Goal: Task Accomplishment & Management: Complete application form

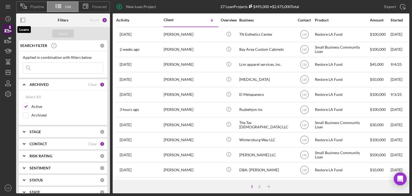
click at [10, 33] on icon "button" at bounding box center [7, 29] width 13 height 13
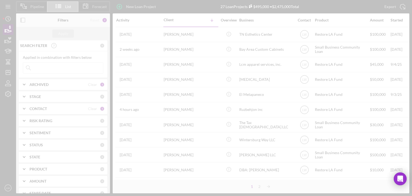
click at [10, 33] on div at bounding box center [206, 98] width 412 height 196
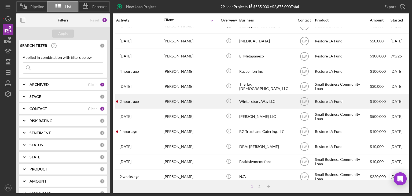
scroll to position [42, 0]
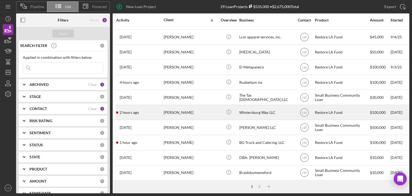
click at [194, 110] on div "[PERSON_NAME]" at bounding box center [190, 112] width 54 height 14
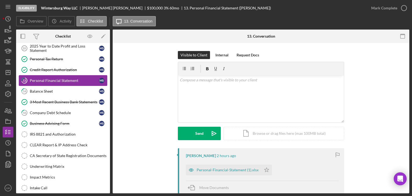
scroll to position [63, 0]
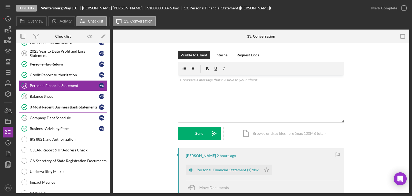
click at [42, 117] on div "Company Debt Schedule" at bounding box center [64, 117] width 69 height 4
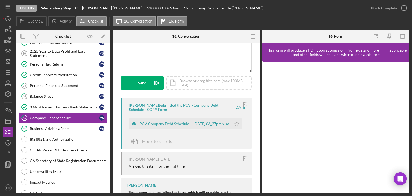
scroll to position [54, 0]
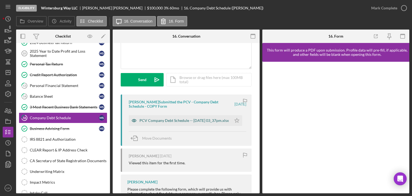
click at [201, 121] on div "PCV Company Debt Schedule -- 2025-09-25 03_37pm.xlsx" at bounding box center [183, 120] width 89 height 4
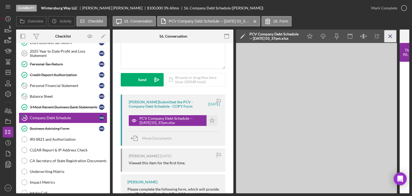
click at [389, 36] on line "button" at bounding box center [389, 36] width 3 height 3
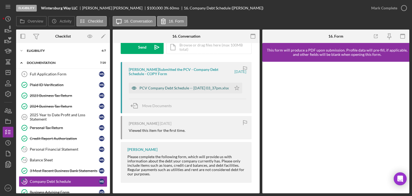
scroll to position [0, 0]
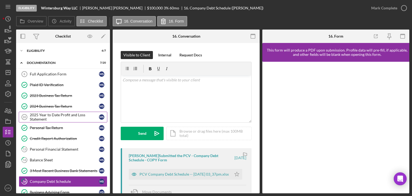
click at [40, 117] on div "2025 Year to Date Profit and Loss Statement" at bounding box center [64, 117] width 69 height 9
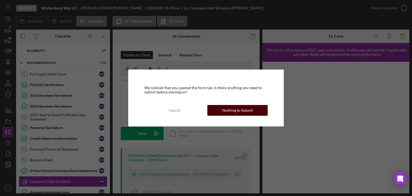
click at [237, 110] on div "Nothing to Submit" at bounding box center [237, 110] width 31 height 11
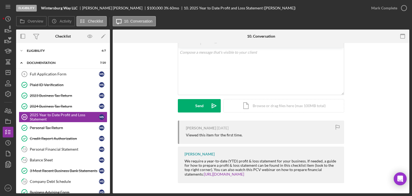
scroll to position [28, 0]
click at [231, 75] on div "v Color teal Color pink Remove color Add row above Add row below Add column bef…" at bounding box center [261, 70] width 166 height 47
click at [58, 168] on div "3 Most Recent Business Bank Statements" at bounding box center [64, 170] width 69 height 4
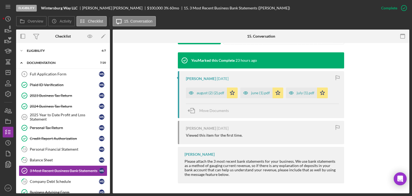
scroll to position [170, 0]
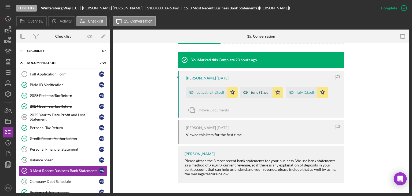
click at [256, 92] on div "june (1).pdf" at bounding box center [260, 92] width 19 height 4
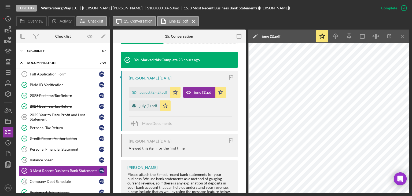
click at [144, 105] on div "july (1).pdf" at bounding box center [148, 105] width 18 height 4
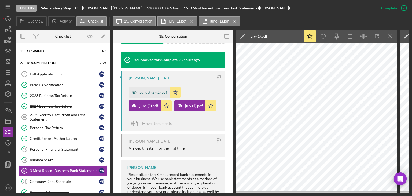
click at [152, 96] on div "august (2) (2).pdf" at bounding box center [149, 92] width 41 height 11
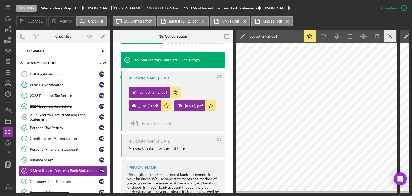
click at [392, 36] on icon "Icon/Menu Close" at bounding box center [390, 36] width 12 height 12
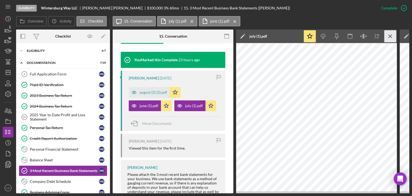
click at [392, 36] on icon "Icon/Menu Close" at bounding box center [390, 36] width 12 height 12
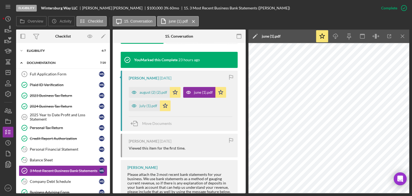
click at [392, 36] on icon "button" at bounding box center [389, 36] width 12 height 12
click at [404, 37] on icon "Icon/Menu Close" at bounding box center [402, 36] width 12 height 12
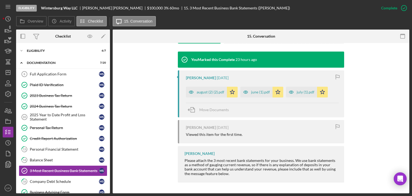
scroll to position [170, 0]
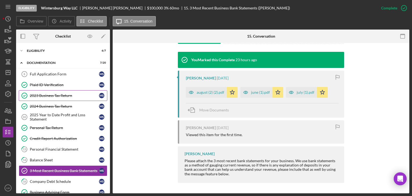
click at [48, 95] on div "2023 Business Tax Return" at bounding box center [64, 95] width 69 height 4
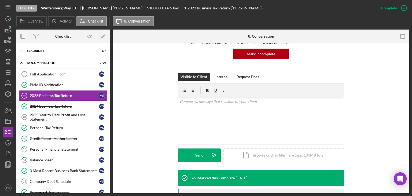
scroll to position [170, 0]
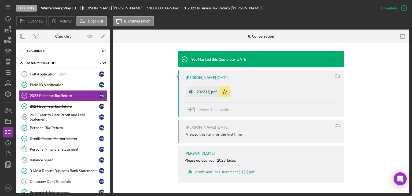
click at [194, 90] on icon "button" at bounding box center [191, 91] width 11 height 11
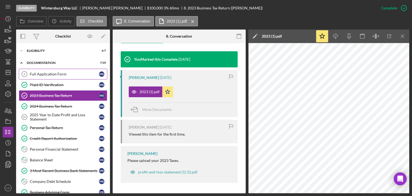
click at [65, 72] on div "Full Application Form" at bounding box center [64, 74] width 69 height 4
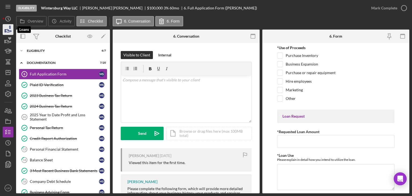
click at [11, 27] on icon "button" at bounding box center [7, 29] width 13 height 13
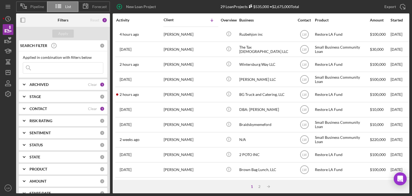
scroll to position [69, 0]
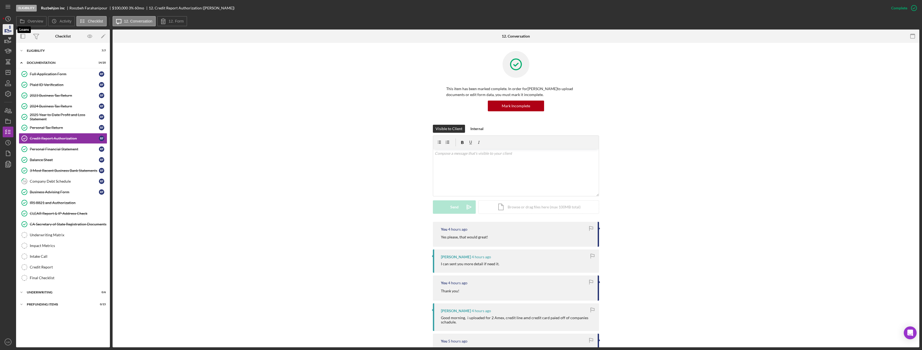
click at [8, 29] on icon "button" at bounding box center [9, 30] width 6 height 3
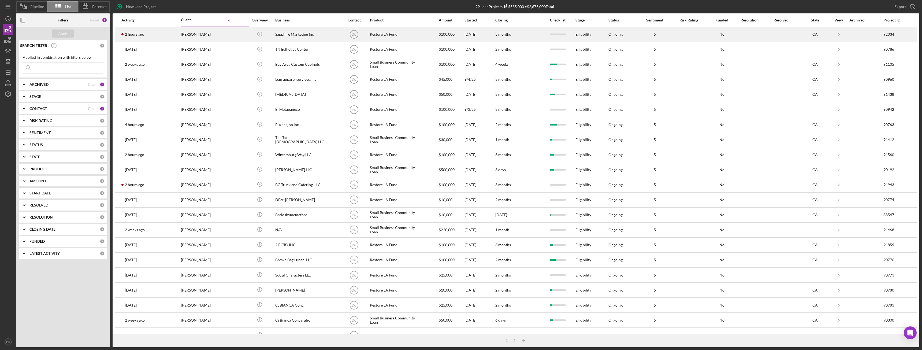
click at [145, 34] on div "2 hours ago Willie Ellison" at bounding box center [144, 34] width 47 height 14
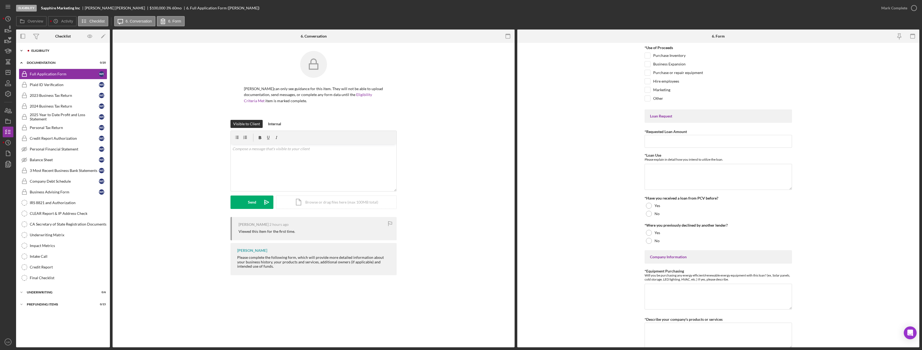
click at [49, 51] on div "Eligibility" at bounding box center [67, 50] width 72 height 3
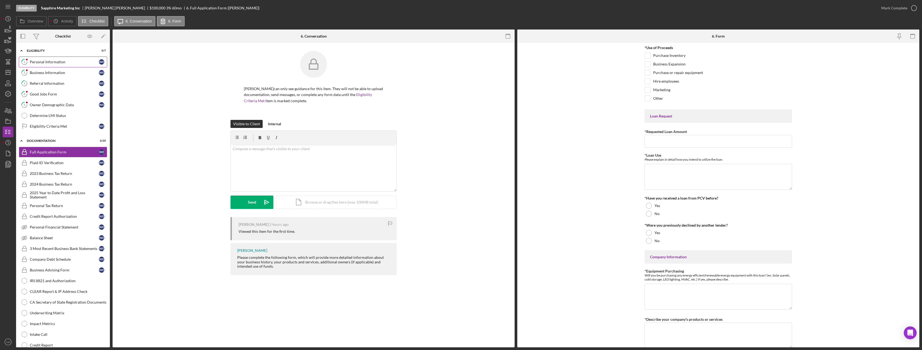
click at [48, 62] on div "Personal Information" at bounding box center [64, 62] width 69 height 4
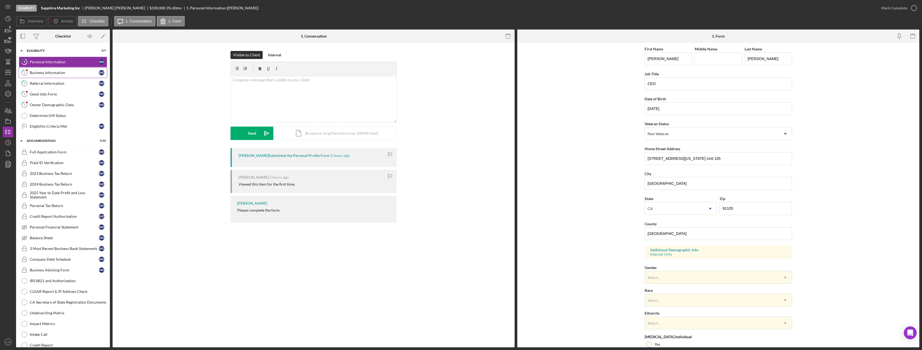
click at [44, 74] on div "Business Information" at bounding box center [64, 72] width 69 height 4
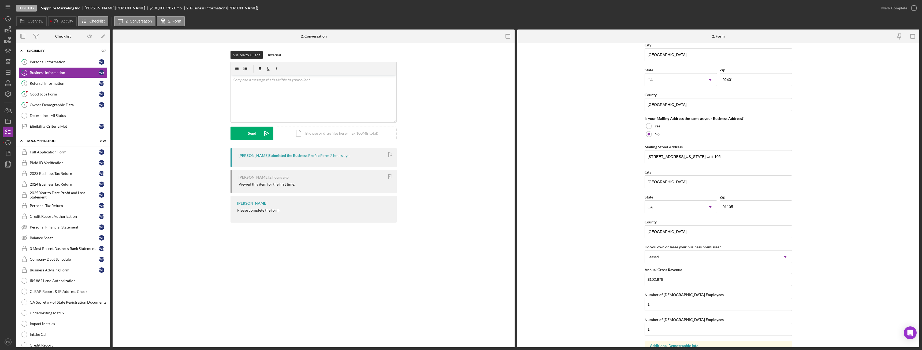
scroll to position [390, 0]
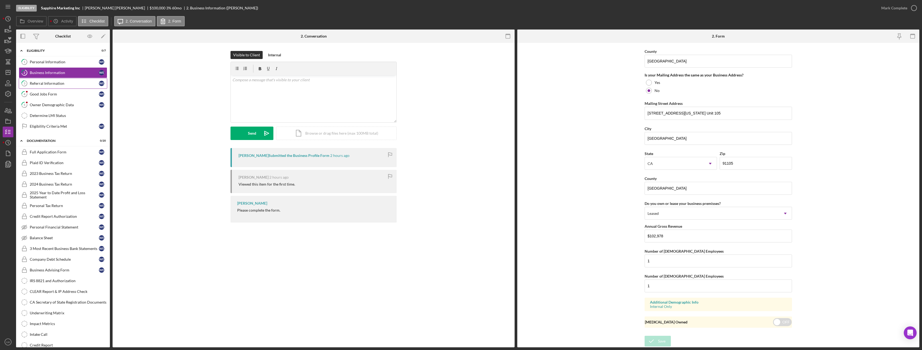
click at [54, 85] on div "Referral Information" at bounding box center [64, 83] width 69 height 4
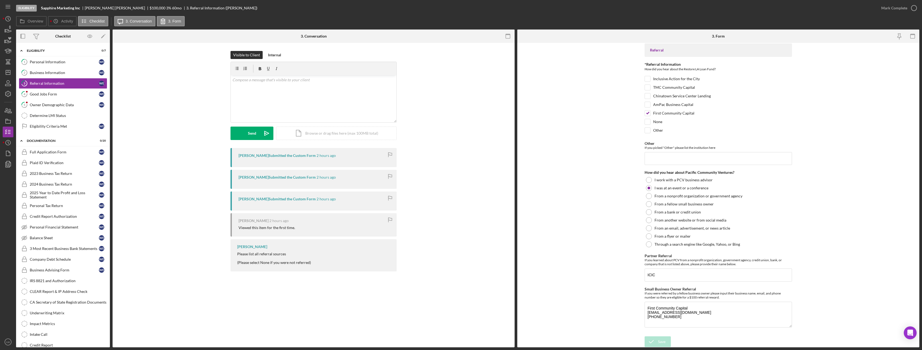
scroll to position [3, 0]
click at [895, 9] on div "Mark Complete" at bounding box center [894, 8] width 26 height 11
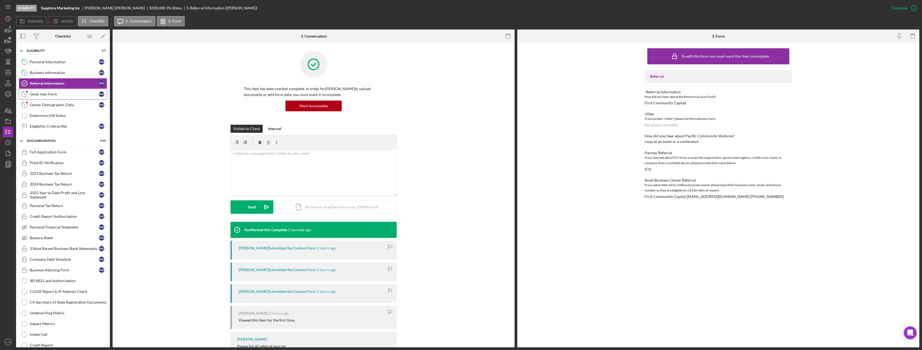
click at [36, 95] on div "Good Jobs Form" at bounding box center [64, 94] width 69 height 4
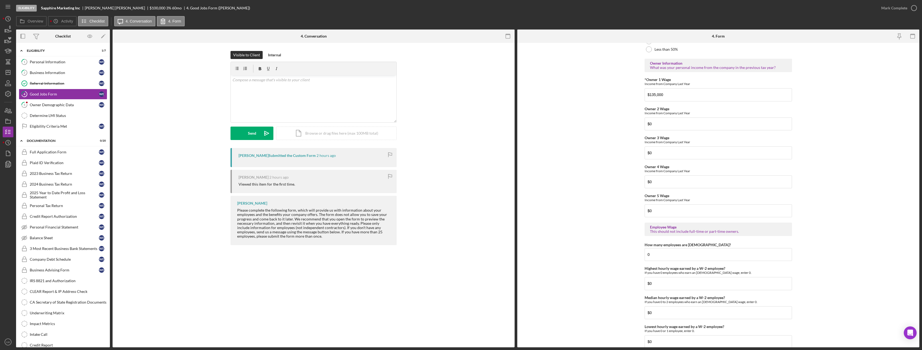
scroll to position [817, 0]
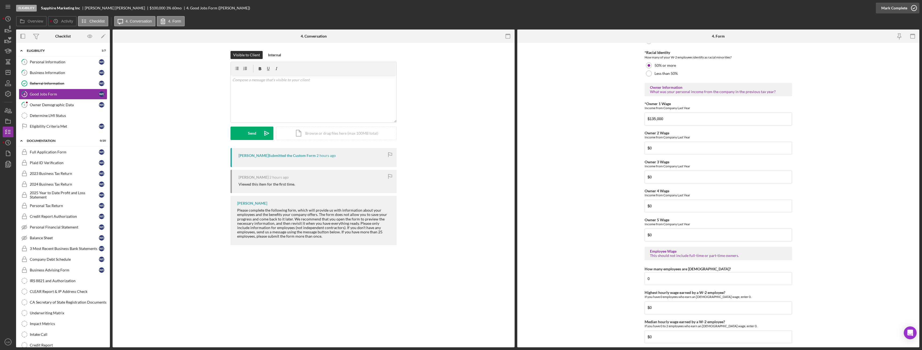
click at [883, 8] on div "Mark Complete" at bounding box center [894, 8] width 26 height 11
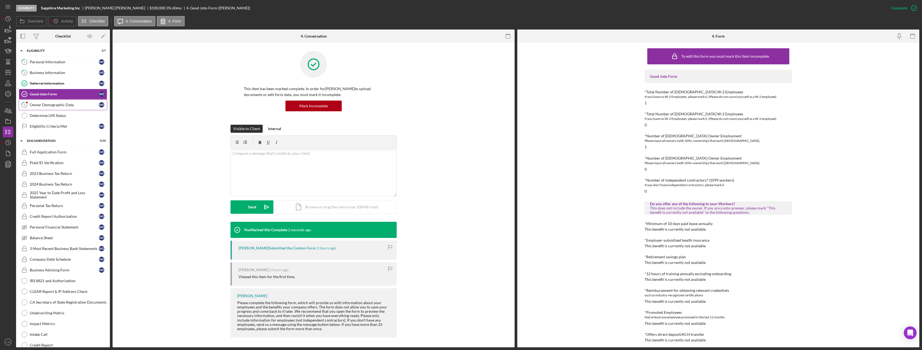
click at [43, 107] on link "5 Owner Demographic Data W E" at bounding box center [63, 104] width 88 height 11
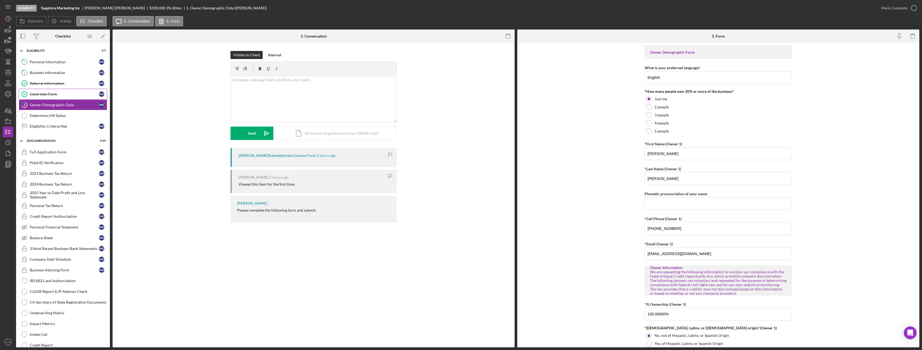
click at [53, 97] on link "Good Jobs Form Good Jobs Form W E" at bounding box center [63, 94] width 88 height 11
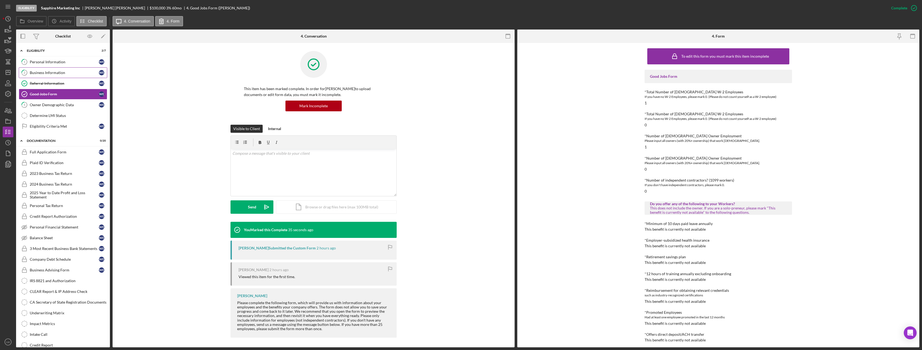
click at [47, 70] on link "2 Business Information W E" at bounding box center [63, 72] width 88 height 11
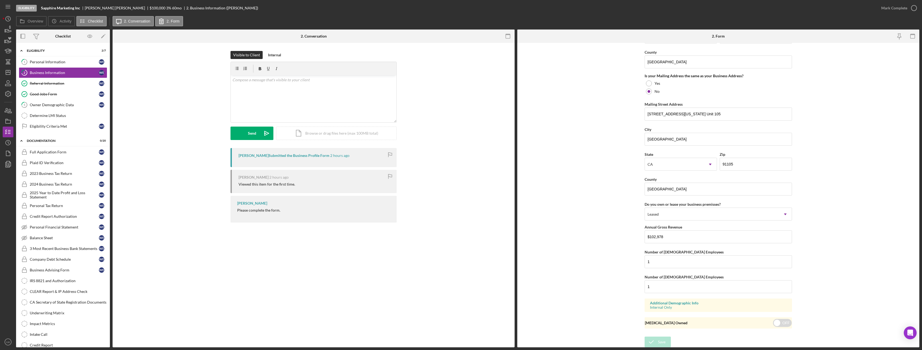
scroll to position [390, 0]
click at [657, 235] on input "$102,978" at bounding box center [717, 235] width 147 height 13
drag, startPoint x: 657, startPoint y: 235, endPoint x: 668, endPoint y: 238, distance: 10.9
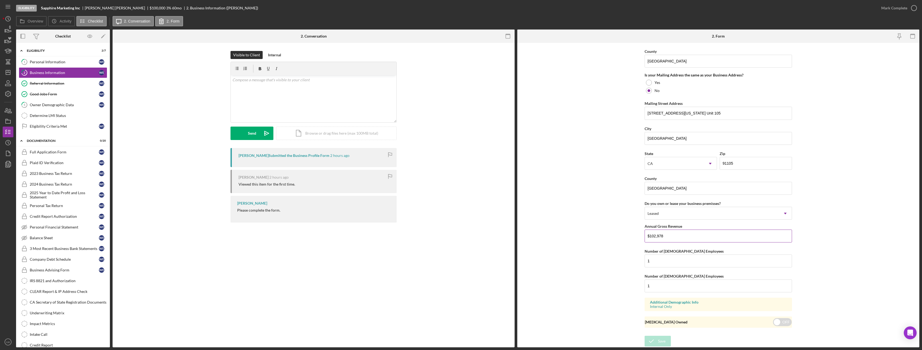
click at [669, 239] on input "$102,978" at bounding box center [717, 235] width 147 height 13
drag, startPoint x: 665, startPoint y: 236, endPoint x: 649, endPoint y: 238, distance: 16.2
click at [649, 238] on input "$102,978" at bounding box center [717, 235] width 147 height 13
click at [53, 103] on div "Owner Demographic Data" at bounding box center [64, 105] width 69 height 4
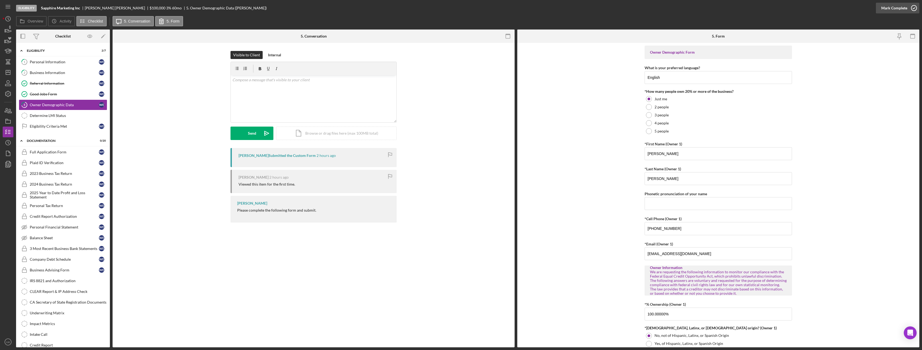
click at [884, 11] on div "Mark Complete" at bounding box center [894, 8] width 26 height 11
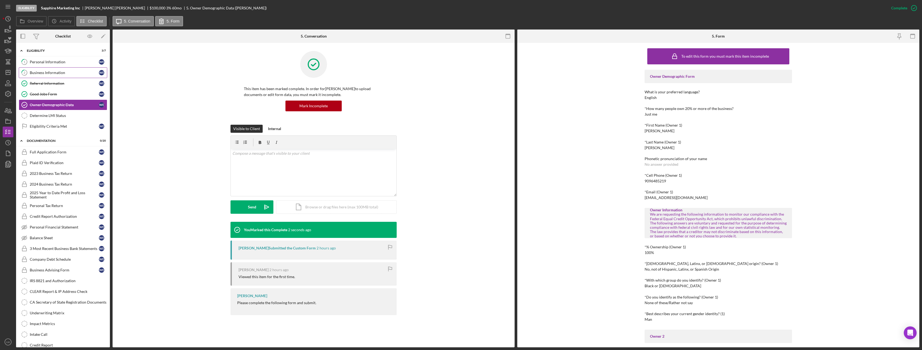
click at [43, 72] on div "Business Information" at bounding box center [64, 72] width 69 height 4
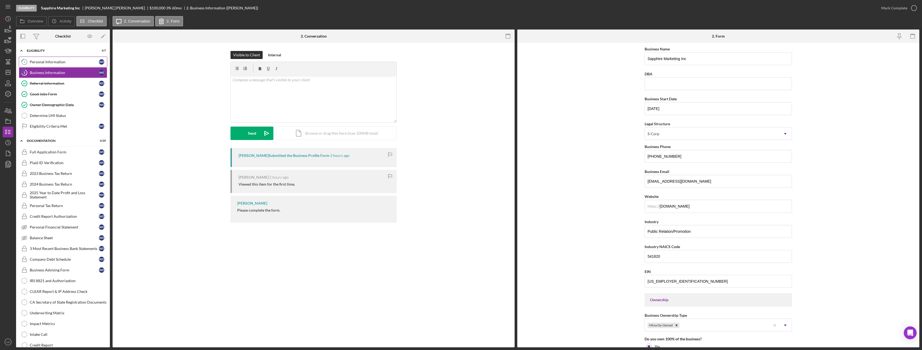
click at [48, 62] on div "Personal Information" at bounding box center [64, 62] width 69 height 4
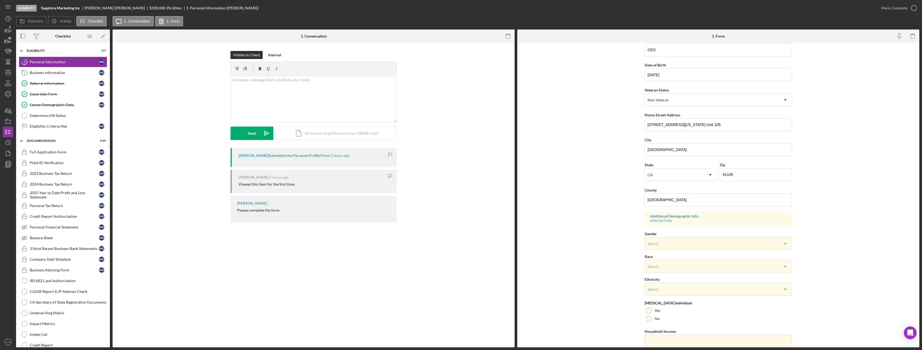
scroll to position [54, 0]
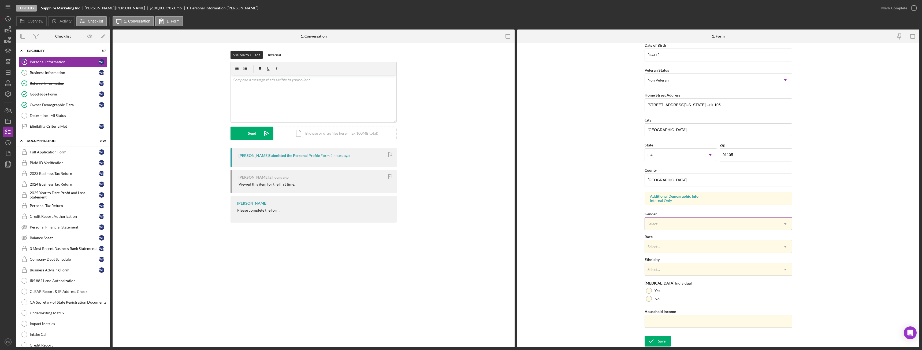
click at [651, 222] on div "Select..." at bounding box center [653, 224] width 12 height 4
click at [661, 266] on div "Male" at bounding box center [717, 267] width 147 height 14
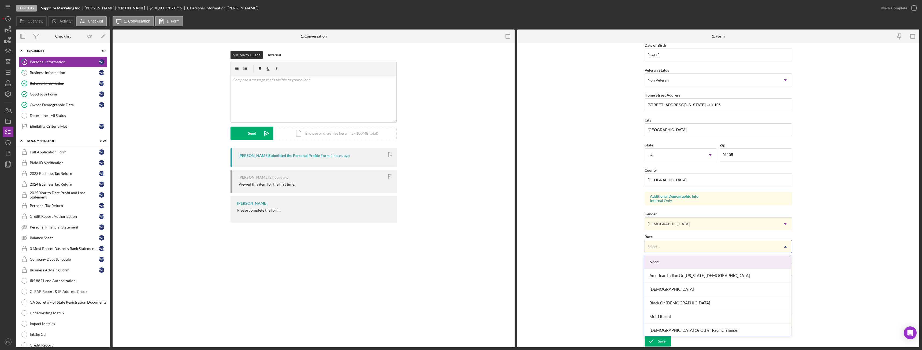
click at [654, 247] on div "Select..." at bounding box center [653, 246] width 12 height 4
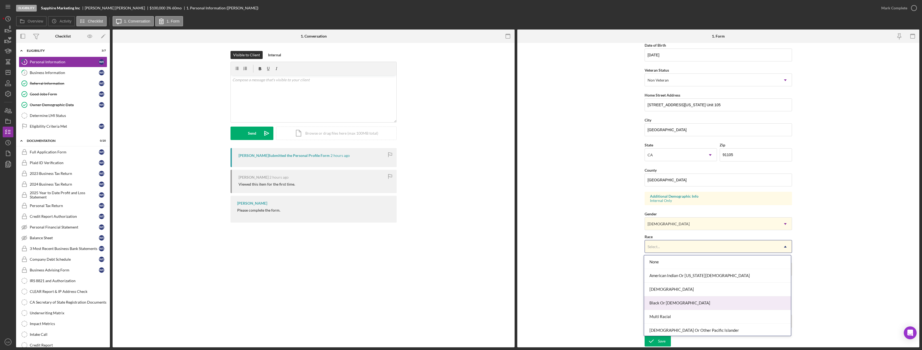
click at [670, 305] on div "Black Or African American" at bounding box center [717, 303] width 147 height 14
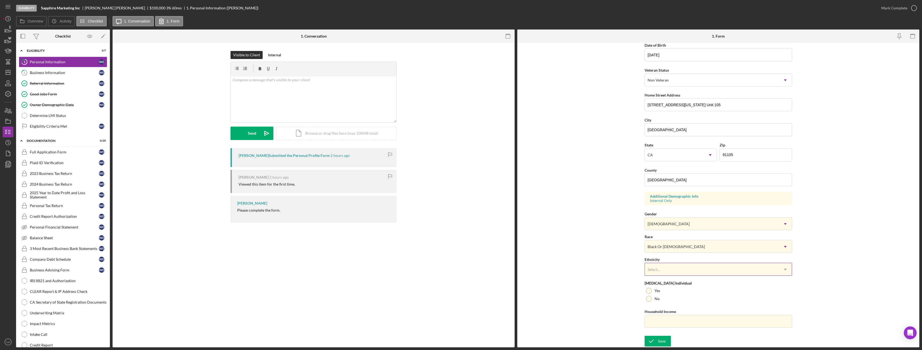
click at [652, 267] on div "Select..." at bounding box center [712, 269] width 134 height 12
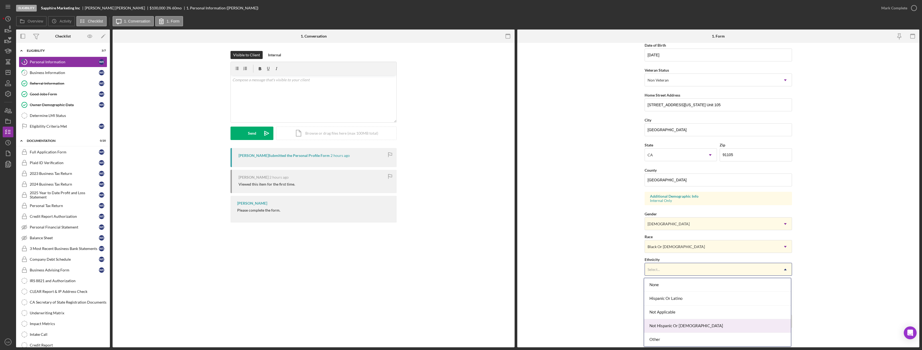
click at [674, 324] on div "Not Hispanic Or [DEMOGRAPHIC_DATA]" at bounding box center [717, 326] width 147 height 14
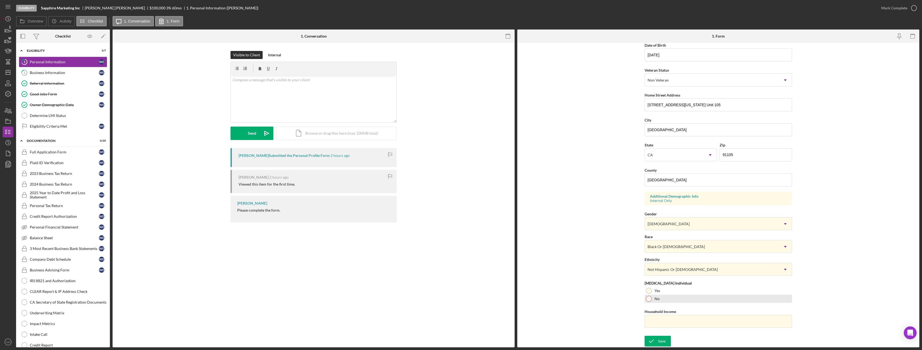
click at [649, 297] on div at bounding box center [649, 299] width 6 height 6
click at [655, 319] on input "Household Income" at bounding box center [717, 321] width 147 height 13
paste input "$102,978"
type input "$102,978"
click at [664, 340] on div "Save" at bounding box center [662, 340] width 8 height 11
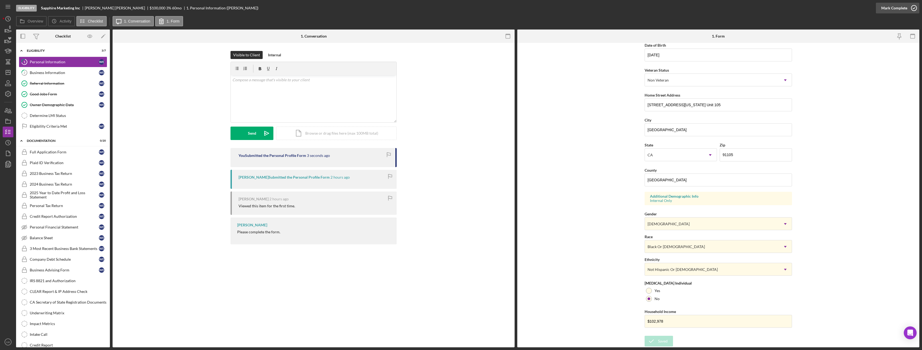
click at [894, 10] on div "Mark Complete" at bounding box center [894, 8] width 26 height 11
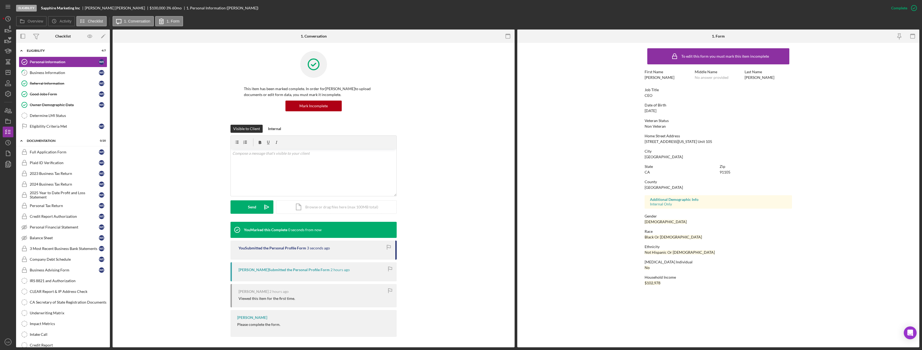
scroll to position [0, 0]
click at [42, 73] on div "Business Information" at bounding box center [64, 72] width 69 height 4
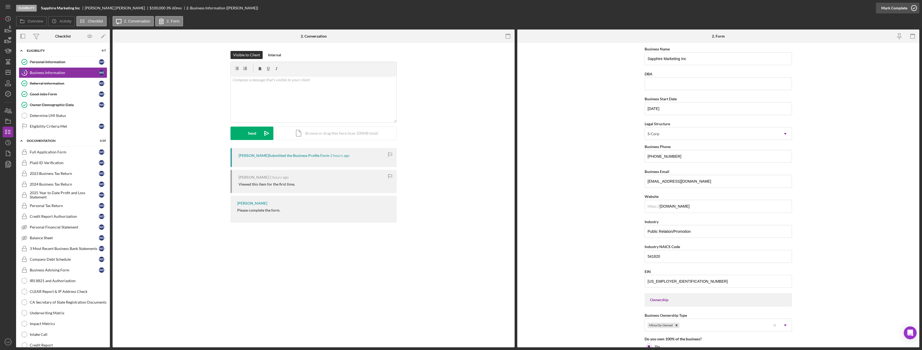
click at [911, 8] on icon "button" at bounding box center [913, 7] width 13 height 13
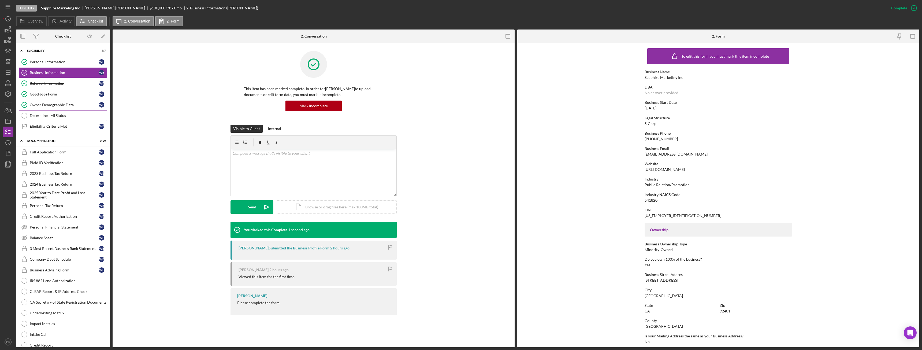
click at [41, 117] on div "Determine LMI Status" at bounding box center [68, 115] width 77 height 4
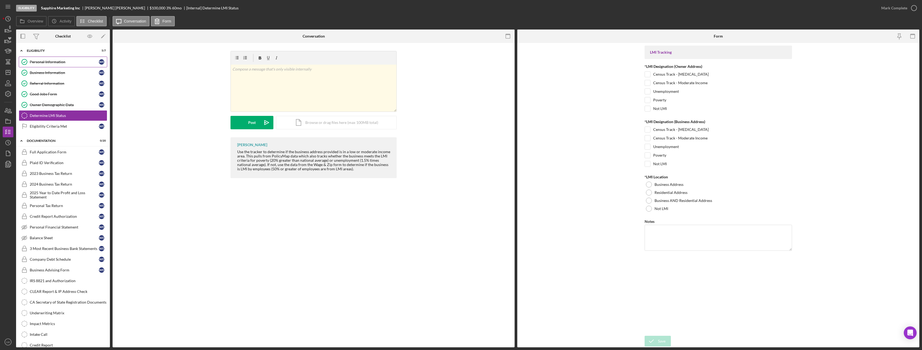
click at [31, 62] on div "Personal Information" at bounding box center [64, 62] width 69 height 4
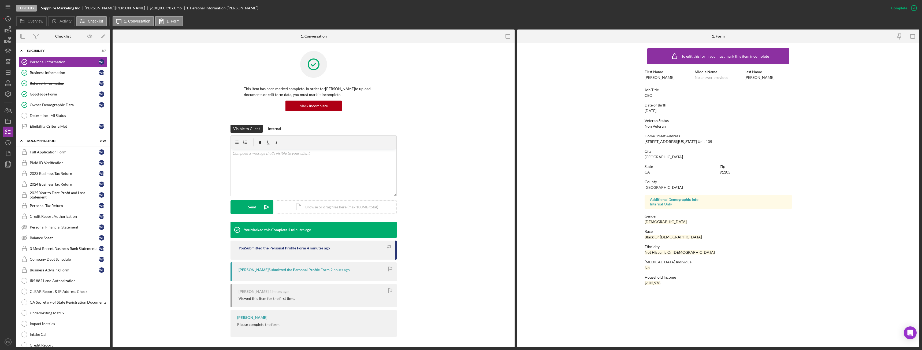
click at [664, 141] on div "358 W. California Blvd. Unit 105" at bounding box center [678, 141] width 68 height 4
copy div "358 W. California Blvd. Unit 105"
click at [60, 117] on div "Determine LMI Status" at bounding box center [68, 115] width 77 height 4
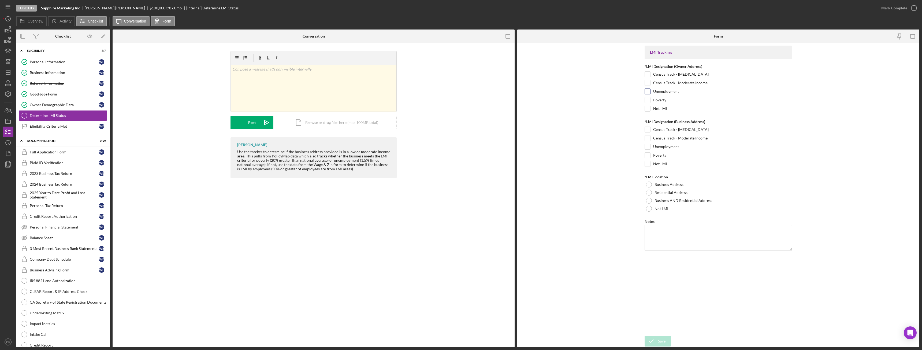
click at [648, 91] on input "Unemployment" at bounding box center [647, 91] width 5 height 5
checkbox input "true"
click at [647, 129] on input "Census Track - Low Income" at bounding box center [647, 129] width 5 height 5
checkbox input "true"
click at [649, 184] on div at bounding box center [649, 184] width 6 height 6
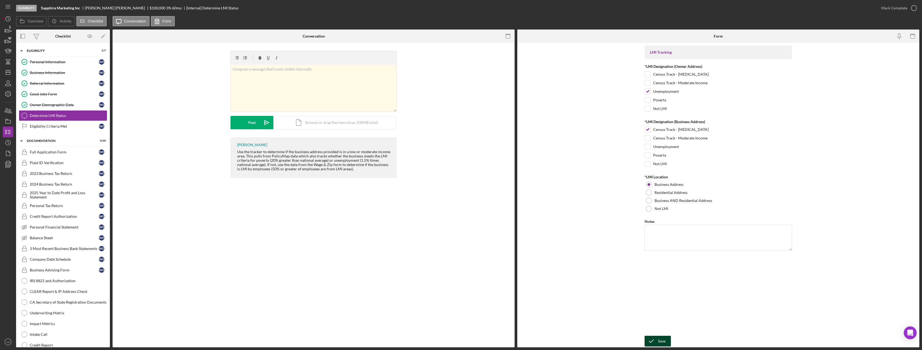
click at [666, 342] on button "Save" at bounding box center [657, 340] width 26 height 11
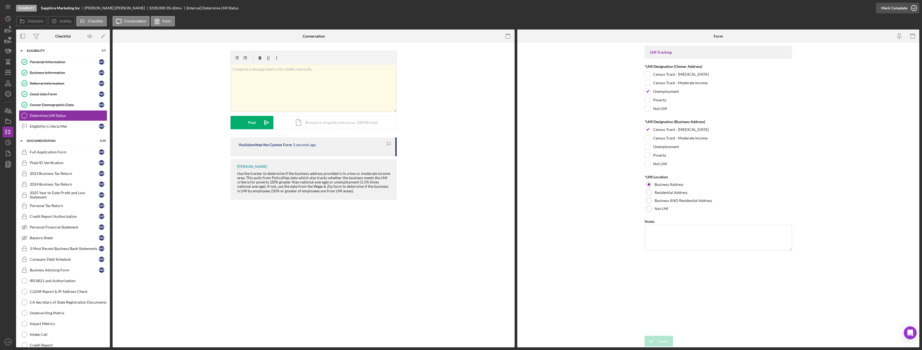
click at [893, 7] on div "Mark Complete" at bounding box center [894, 8] width 26 height 11
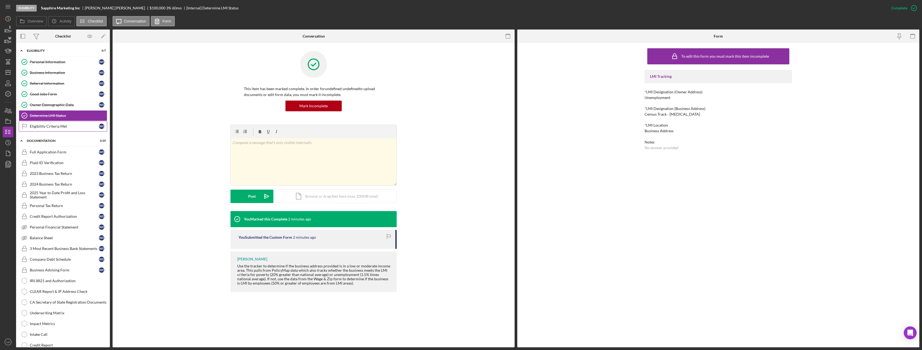
click at [49, 128] on div "Eligibility Criteria Met" at bounding box center [64, 126] width 69 height 4
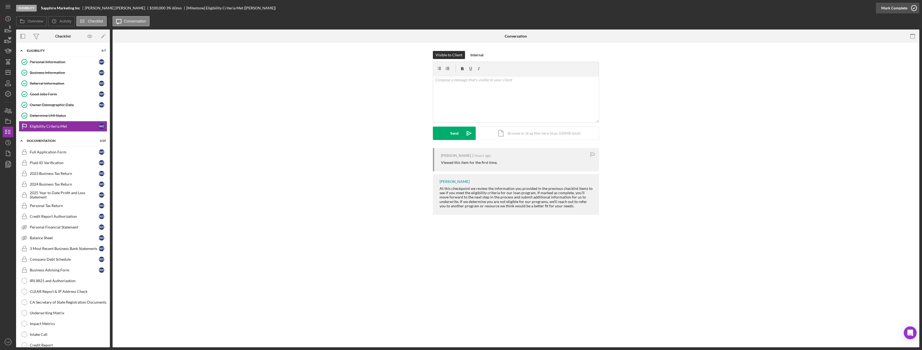
click at [898, 10] on div "Mark Complete" at bounding box center [894, 8] width 26 height 11
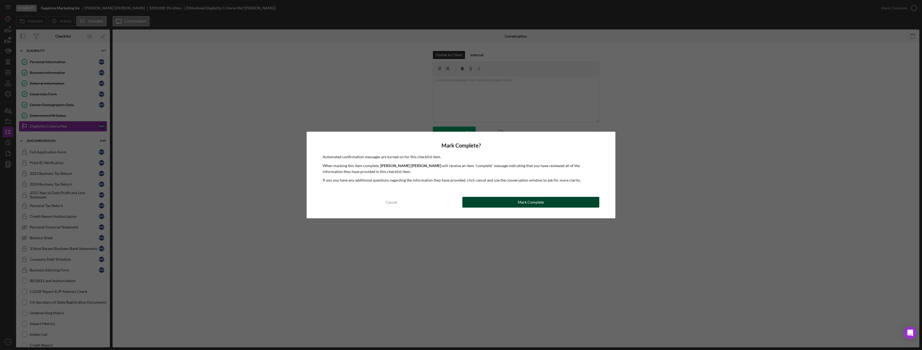
click at [538, 203] on div "Mark Complete" at bounding box center [531, 202] width 26 height 11
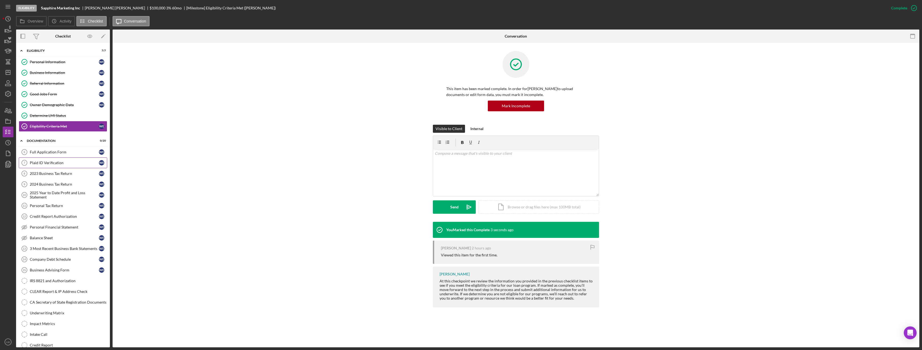
click at [51, 162] on div "Plaid ID Verification" at bounding box center [64, 162] width 69 height 4
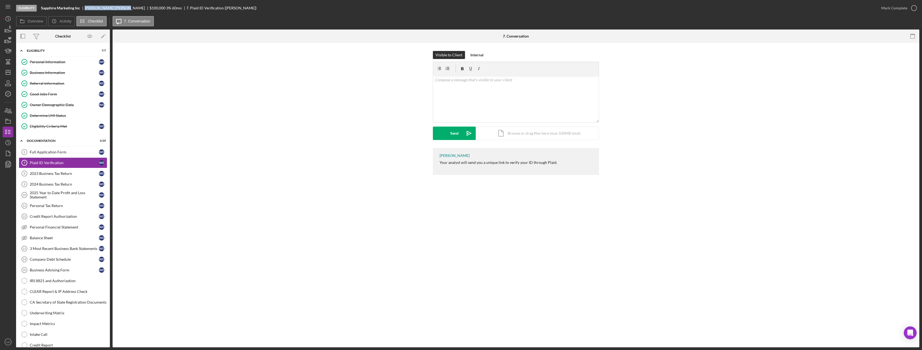
drag, startPoint x: 106, startPoint y: 8, endPoint x: 84, endPoint y: 7, distance: 21.2
click at [84, 7] on div "Sapphire Marketing Inc Willie Ellison $100,000 $20,000 3 % 60 mo 7. Plaid ID Ve…" at bounding box center [148, 8] width 215 height 4
copy div "Willie Ellison"
click at [45, 73] on div "Business Information" at bounding box center [64, 72] width 69 height 4
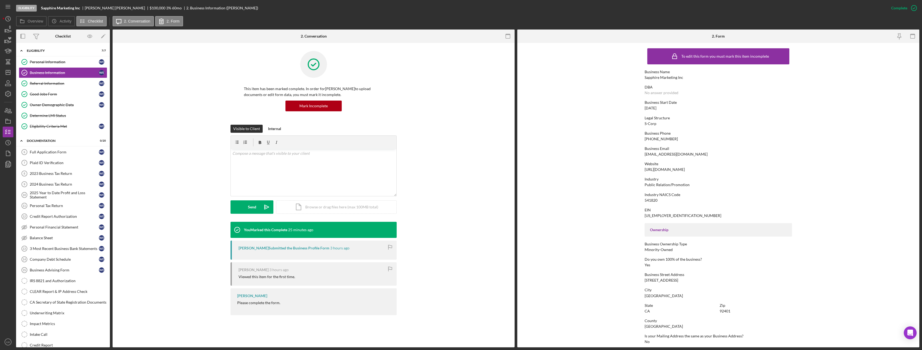
click at [666, 156] on div "wdellison67@gmail.com" at bounding box center [675, 154] width 63 height 4
copy div "wdellison67@gmail.com"
click at [62, 164] on div "Plaid ID Verification" at bounding box center [64, 162] width 69 height 4
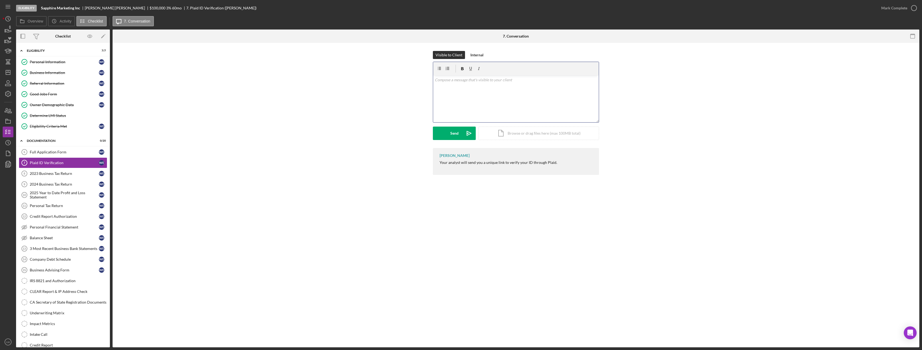
click at [470, 102] on div "v Color teal Color pink Remove color Add row above Add row below Add column bef…" at bounding box center [516, 98] width 166 height 47
click at [457, 135] on div "Send" at bounding box center [454, 132] width 8 height 13
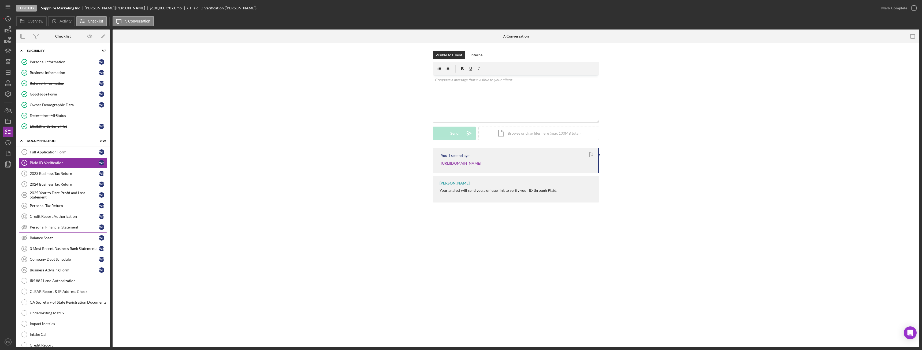
click at [45, 230] on link "Personal Financial Statement Personal Financial Statement W E" at bounding box center [63, 227] width 88 height 11
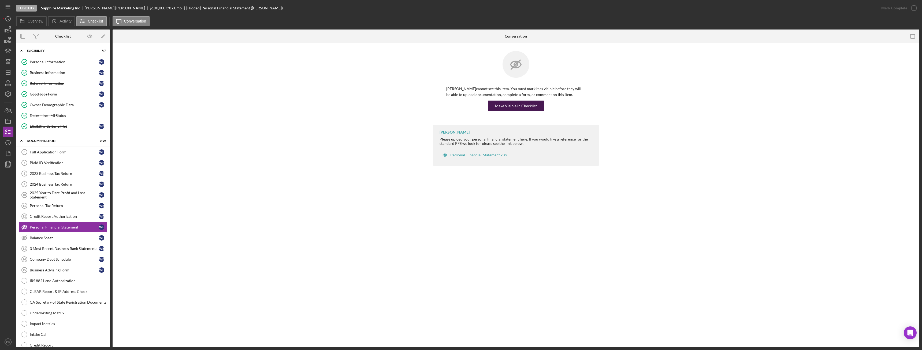
click at [536, 110] on button "Make Visible in Checklist" at bounding box center [516, 105] width 56 height 11
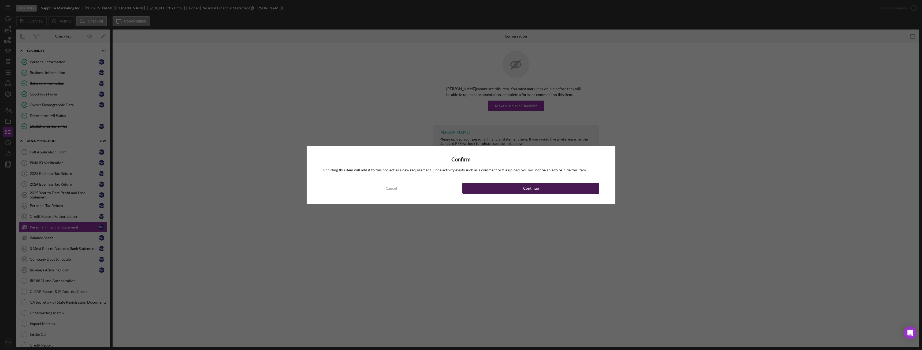
click at [513, 189] on button "Continue" at bounding box center [530, 188] width 137 height 11
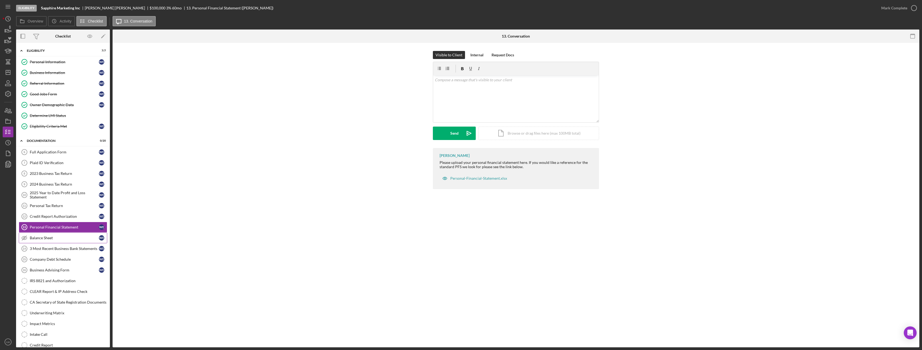
click at [48, 235] on link "Balance Sheet Balance Sheet W E" at bounding box center [63, 237] width 88 height 11
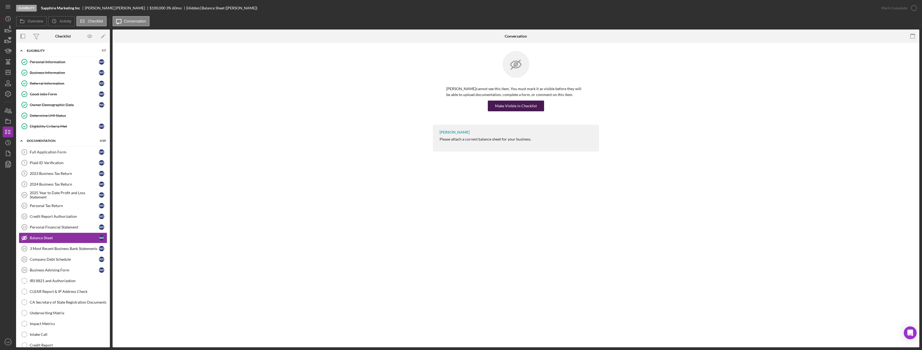
click at [517, 108] on div "Make Visible in Checklist" at bounding box center [516, 105] width 42 height 11
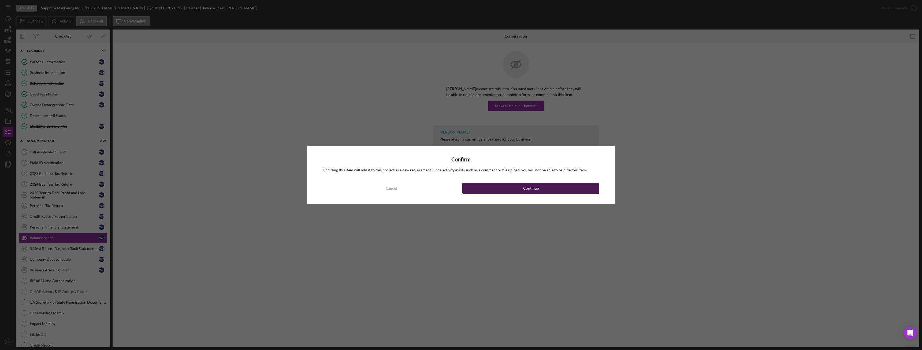
click at [507, 189] on button "Continue" at bounding box center [530, 188] width 137 height 11
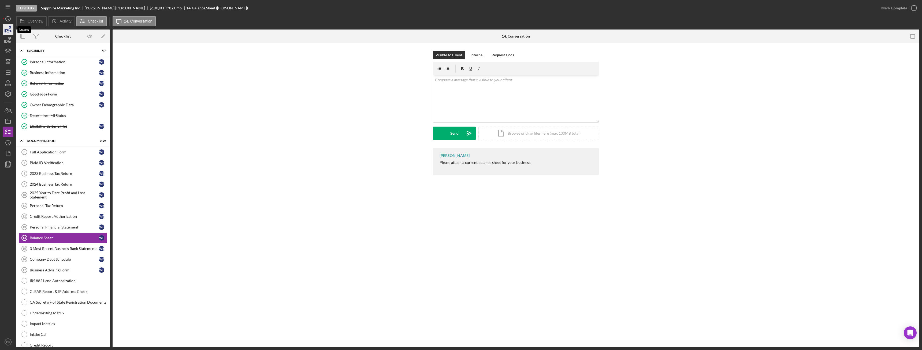
click at [9, 30] on icon "button" at bounding box center [9, 30] width 6 height 3
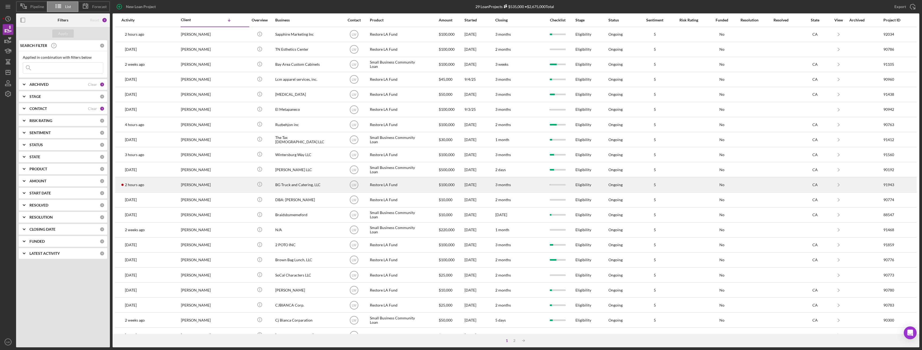
click at [184, 185] on div "[PERSON_NAME]" at bounding box center [208, 184] width 54 height 14
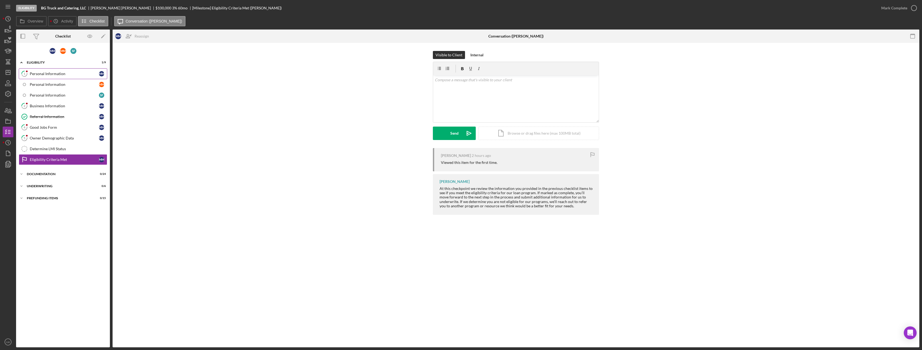
click at [36, 74] on div "Personal Information" at bounding box center [64, 74] width 69 height 4
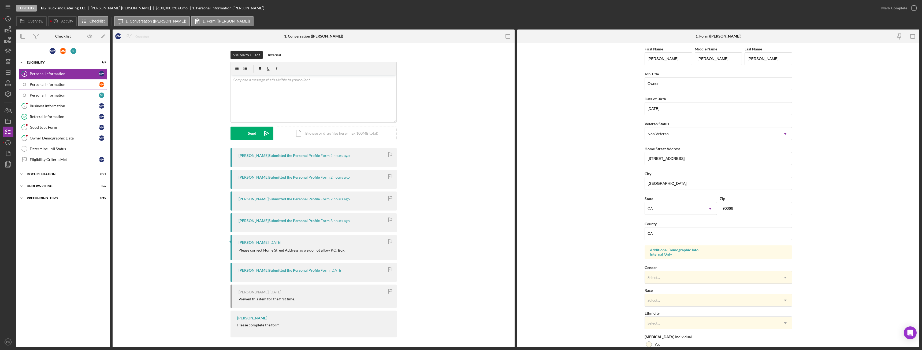
click at [77, 88] on link "Personal Information M M" at bounding box center [63, 84] width 88 height 11
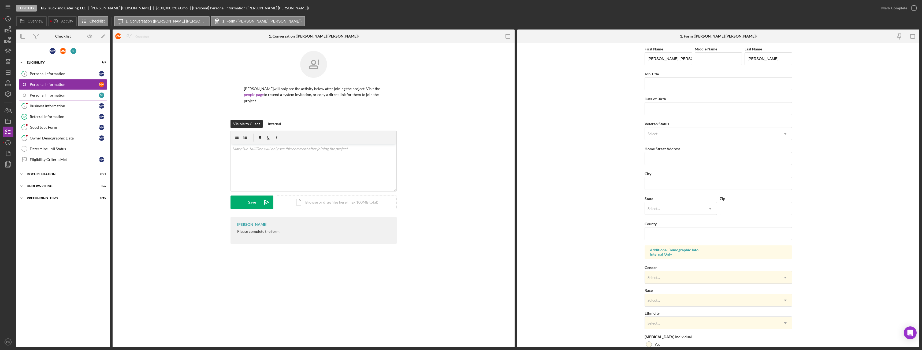
click at [74, 105] on div "Business Information" at bounding box center [64, 106] width 69 height 4
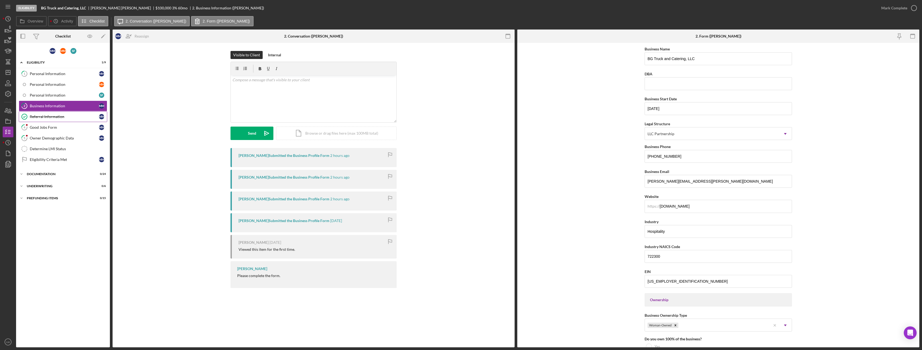
click at [51, 118] on div "Referral Information" at bounding box center [64, 116] width 69 height 4
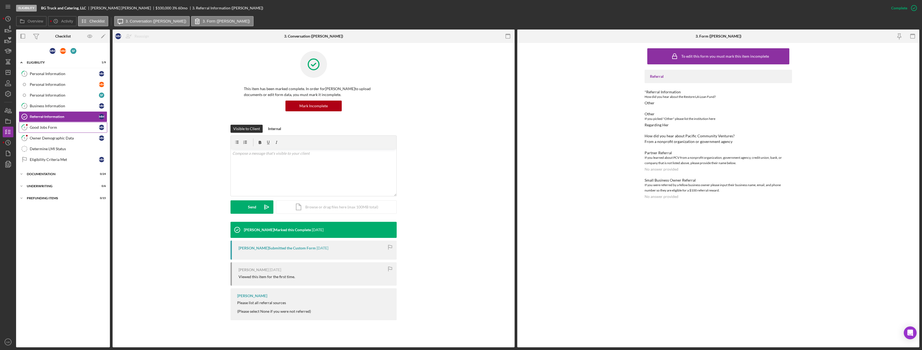
click at [51, 127] on div "Good Jobs Form" at bounding box center [64, 127] width 69 height 4
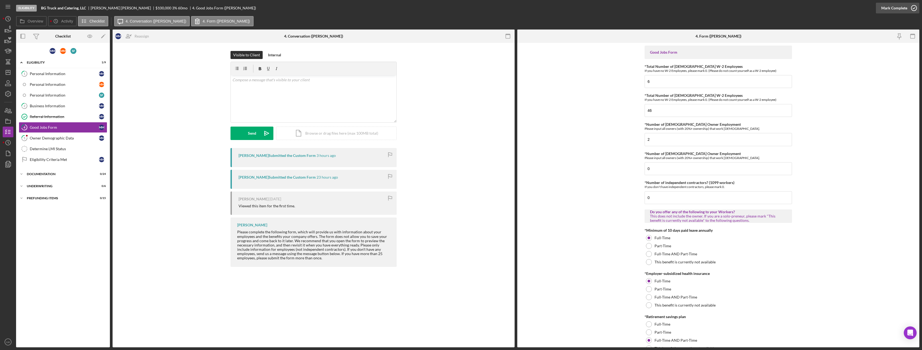
click at [898, 12] on div "Mark Complete" at bounding box center [894, 8] width 26 height 11
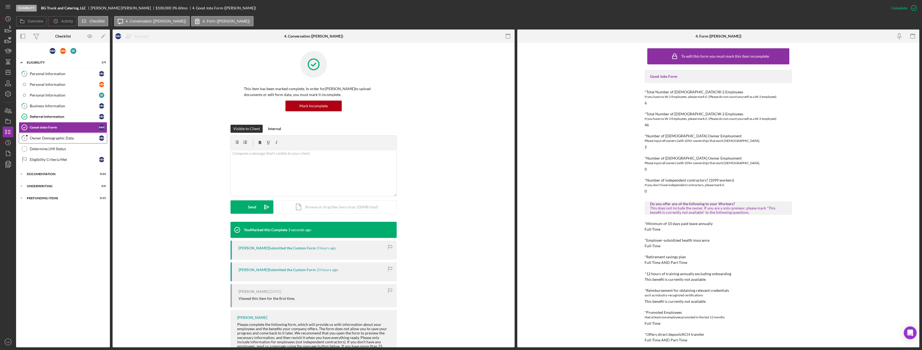
click at [69, 137] on div "Owner Demographic Data" at bounding box center [64, 138] width 69 height 4
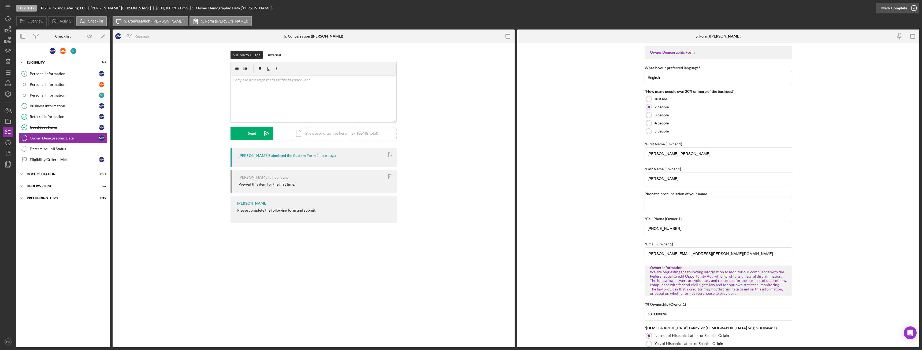
click at [891, 9] on div "Mark Complete" at bounding box center [894, 8] width 26 height 11
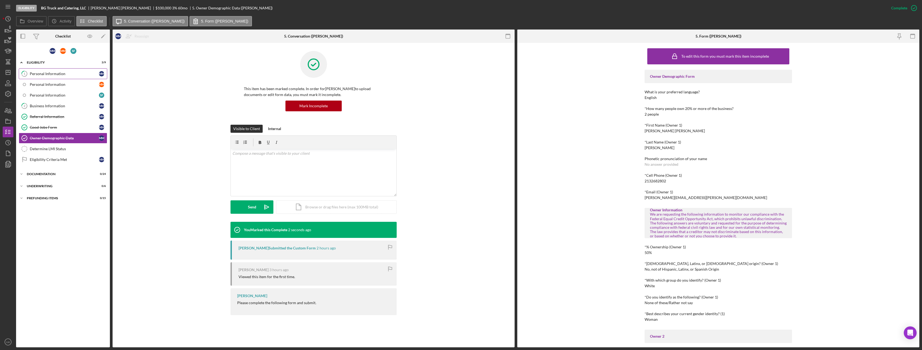
click at [42, 72] on div "Personal Information" at bounding box center [64, 74] width 69 height 4
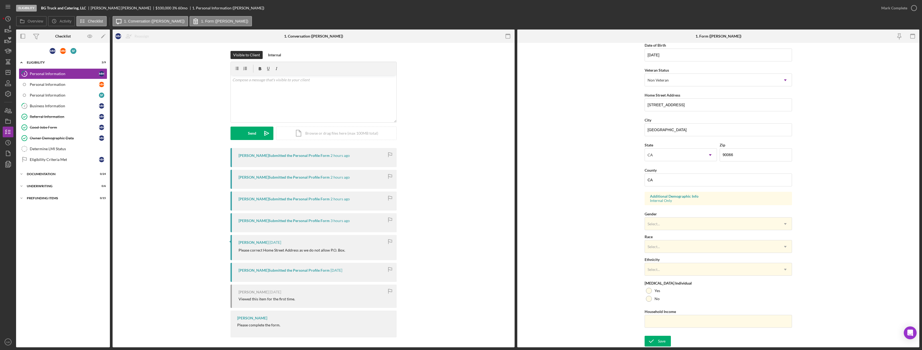
scroll to position [27, 0]
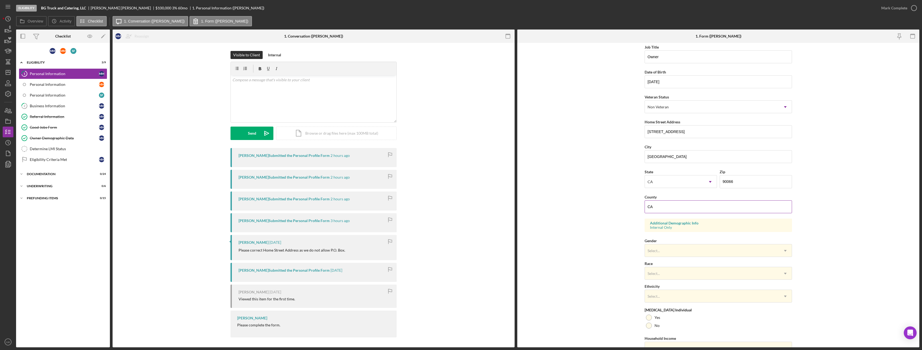
click at [704, 206] on input "CA" at bounding box center [717, 206] width 147 height 13
type input "[GEOGRAPHIC_DATA]"
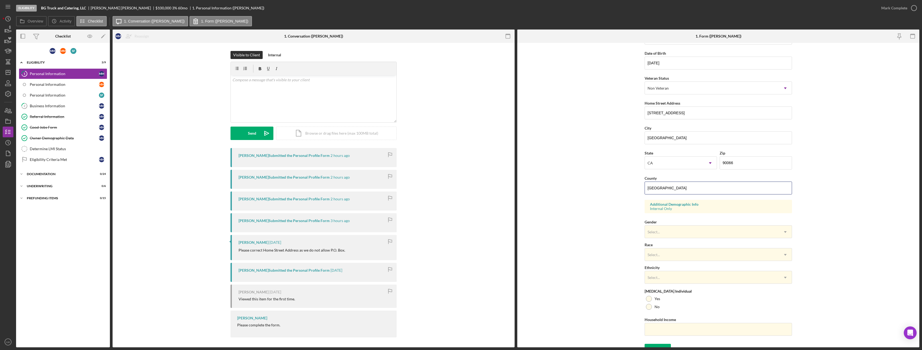
scroll to position [54, 0]
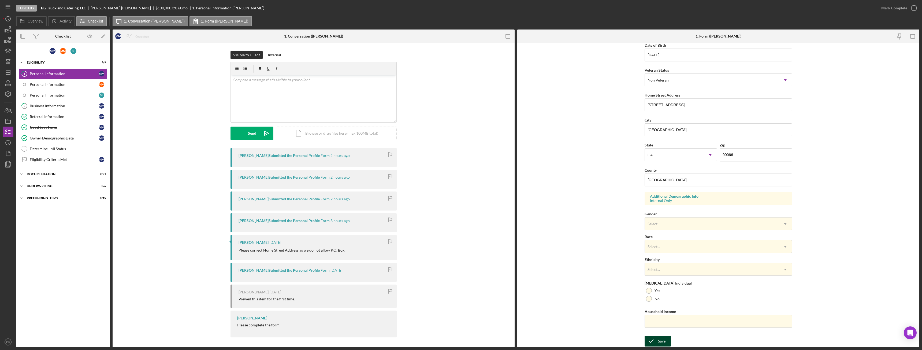
click at [664, 339] on button "Save" at bounding box center [657, 340] width 26 height 11
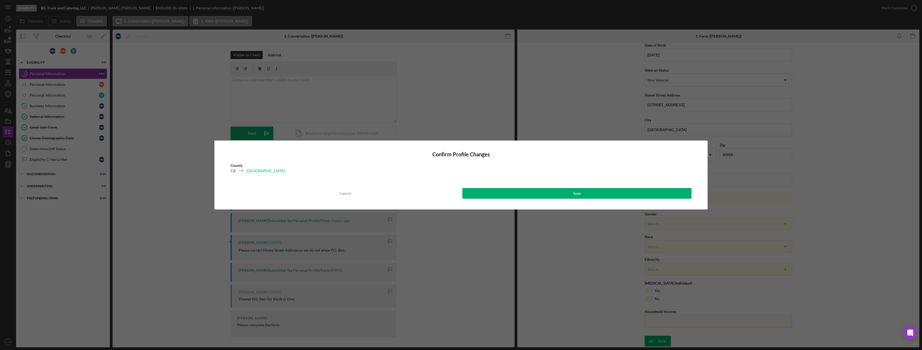
click at [653, 184] on div "Confirm Profile Changes County CA Los Angeles Cancel Save" at bounding box center [460, 174] width 493 height 69
click at [653, 194] on button "Save" at bounding box center [576, 193] width 229 height 11
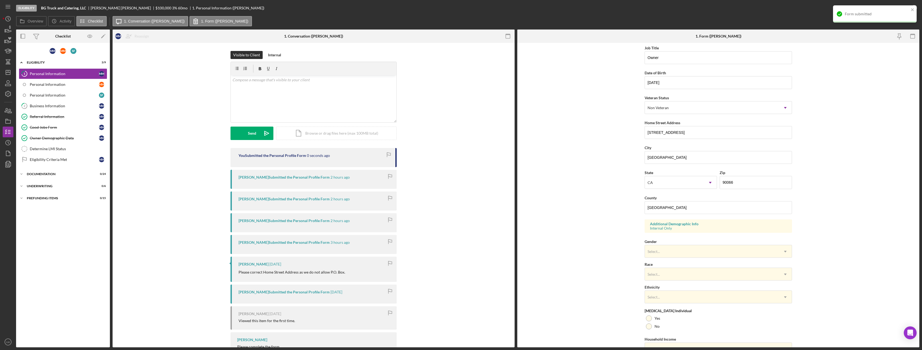
scroll to position [0, 0]
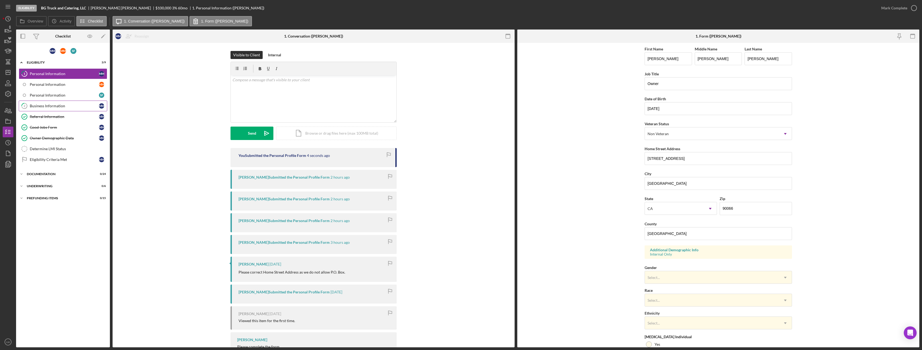
click at [57, 107] on div "Business Information" at bounding box center [64, 106] width 69 height 4
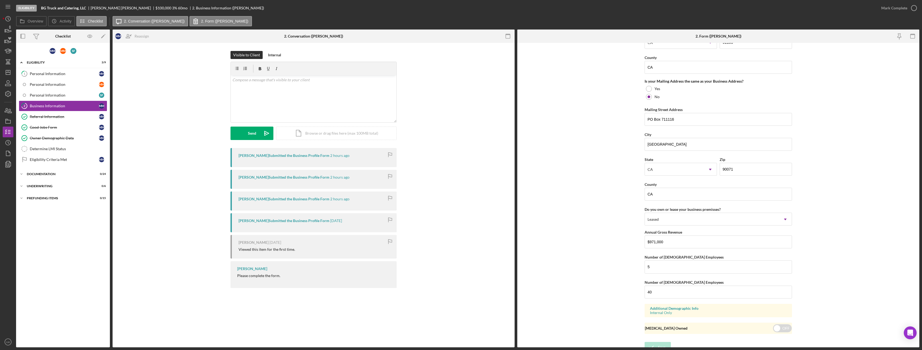
scroll to position [474, 0]
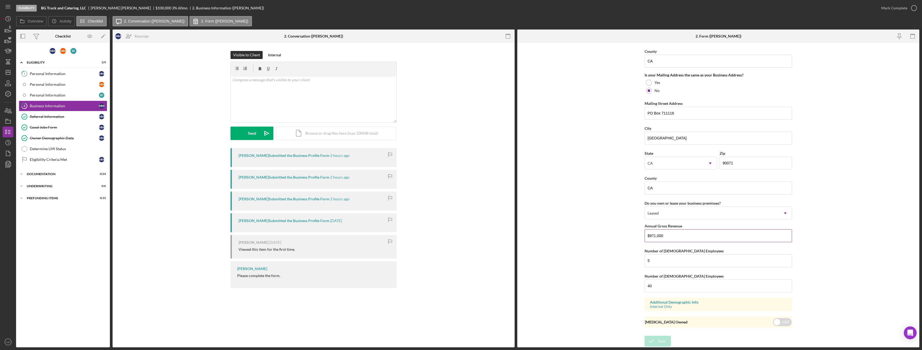
click at [657, 236] on input "$971,000" at bounding box center [717, 235] width 147 height 13
click at [815, 155] on form "Business Name BG Truck and Catering, LLC DBA Business Start Date 06/09/2009 Leg…" at bounding box center [718, 195] width 402 height 304
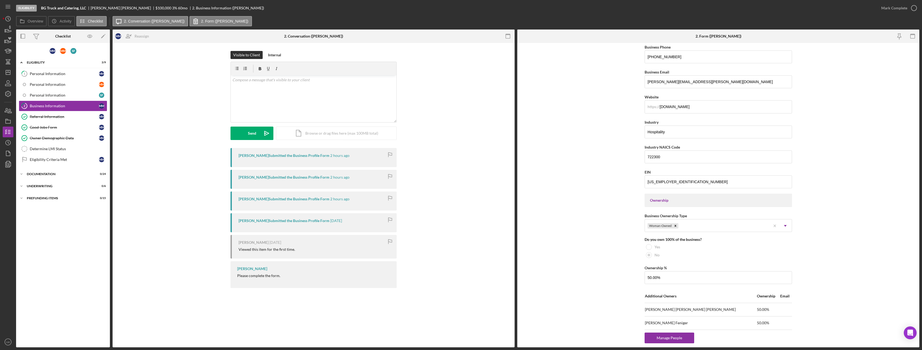
scroll to position [0, 0]
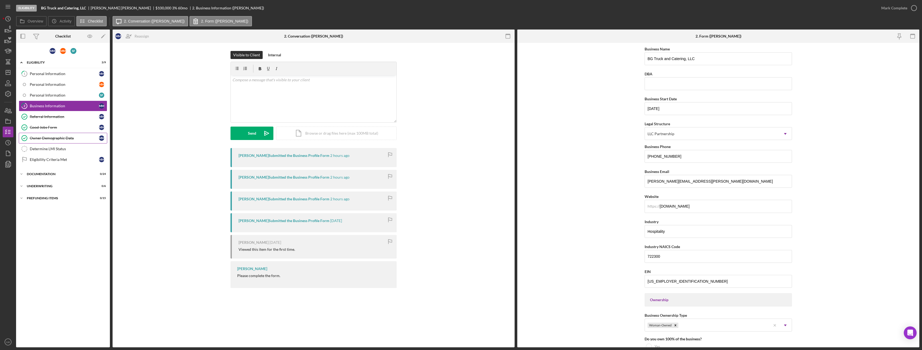
click at [61, 138] on div "Owner Demographic Data" at bounding box center [64, 138] width 69 height 4
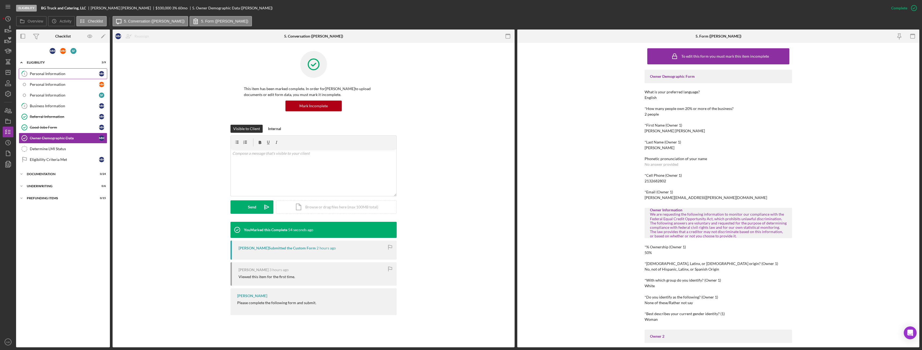
click at [55, 75] on div "Personal Information" at bounding box center [64, 74] width 69 height 4
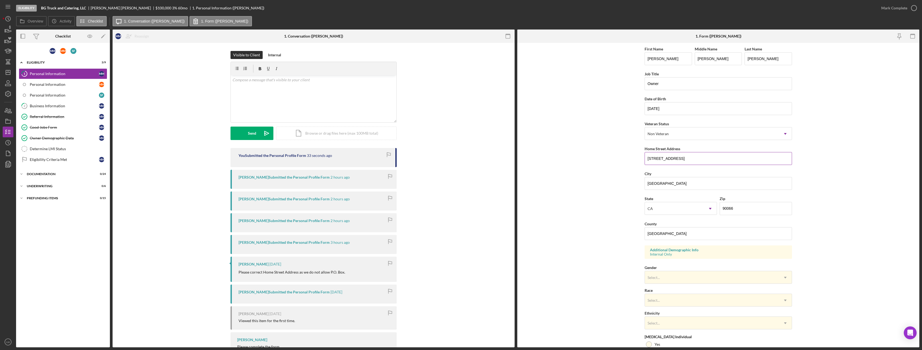
scroll to position [54, 0]
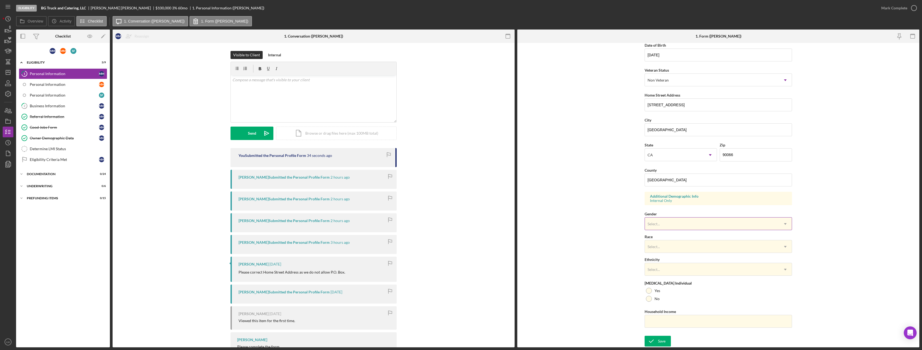
click at [672, 224] on div "Select..." at bounding box center [712, 224] width 134 height 12
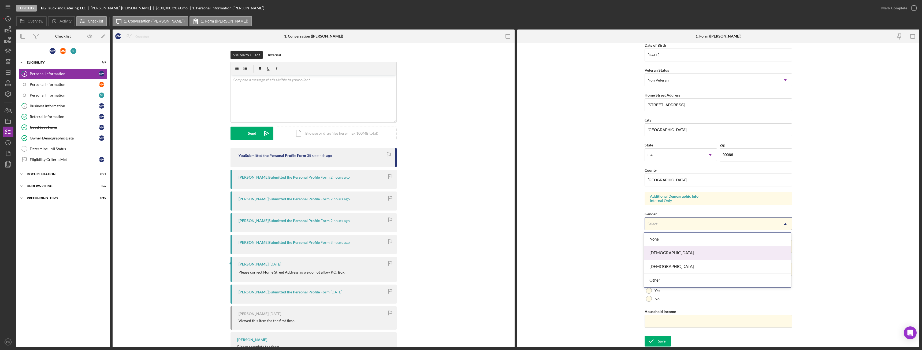
click at [662, 253] on div "[DEMOGRAPHIC_DATA]" at bounding box center [717, 253] width 147 height 14
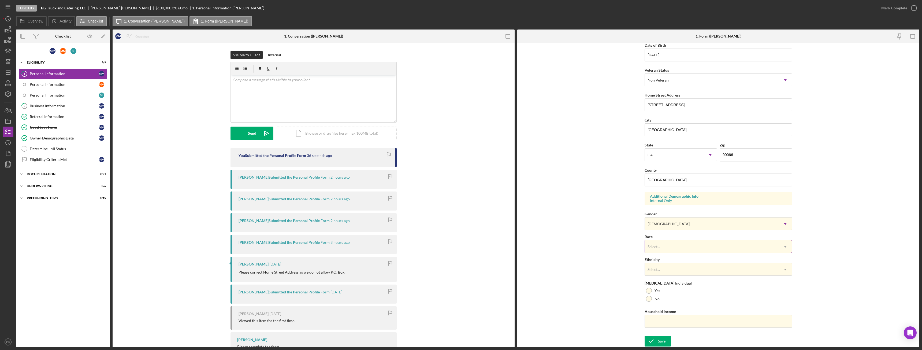
click at [663, 246] on div "Select..." at bounding box center [712, 246] width 134 height 12
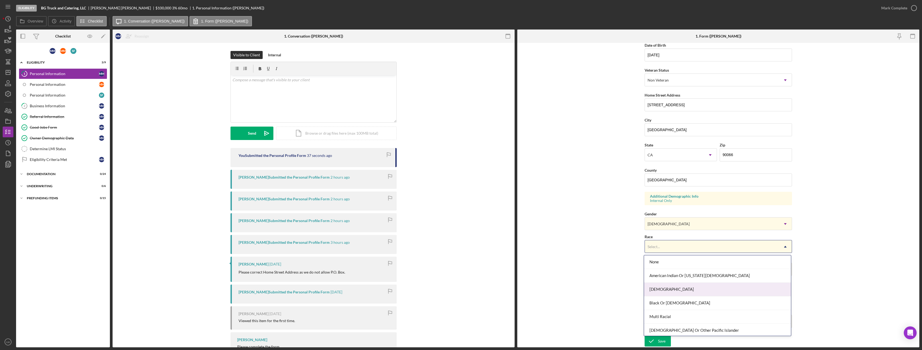
scroll to position [29, 0]
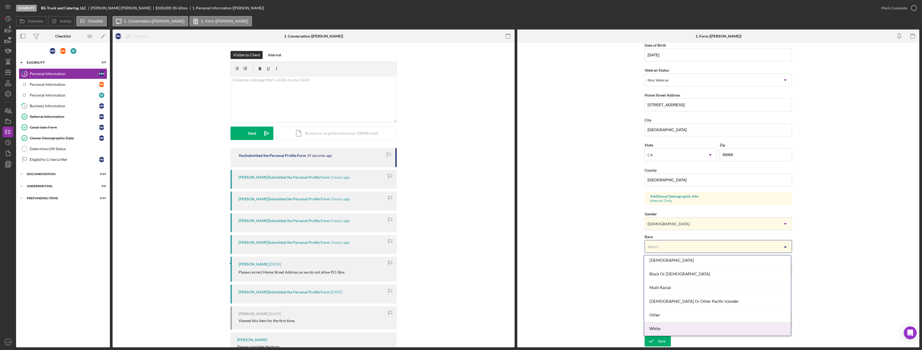
click at [681, 331] on div "White" at bounding box center [717, 329] width 147 height 14
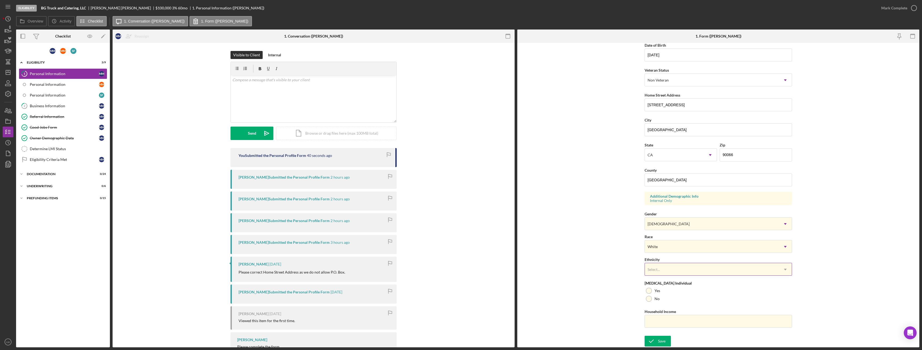
click at [681, 274] on div "Select..." at bounding box center [712, 269] width 134 height 12
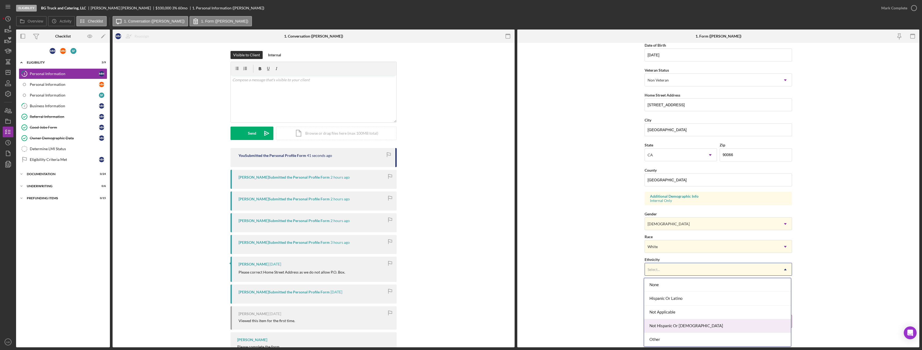
click at [682, 325] on div "Not Hispanic Or [DEMOGRAPHIC_DATA]" at bounding box center [717, 326] width 147 height 14
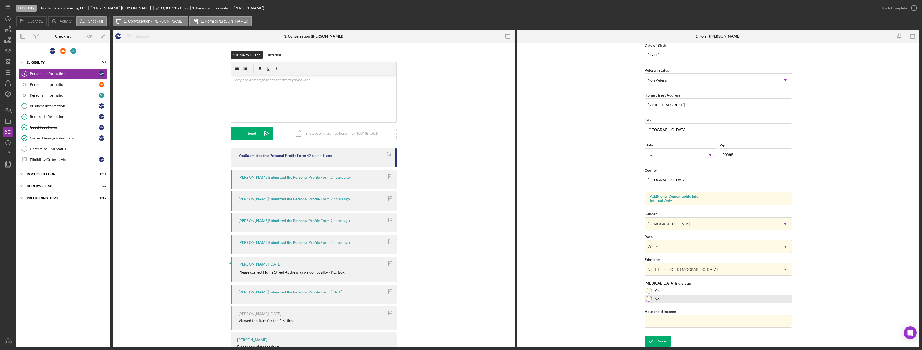
click at [650, 297] on div at bounding box center [649, 299] width 6 height 6
click at [668, 323] on input "Household Income" at bounding box center [717, 321] width 147 height 13
paste input "$971,000"
type input "$971,000"
click at [657, 339] on button "Save" at bounding box center [657, 340] width 26 height 11
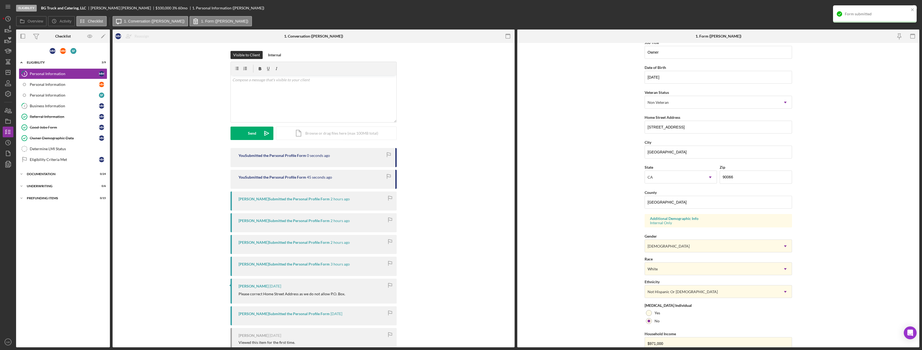
scroll to position [27, 0]
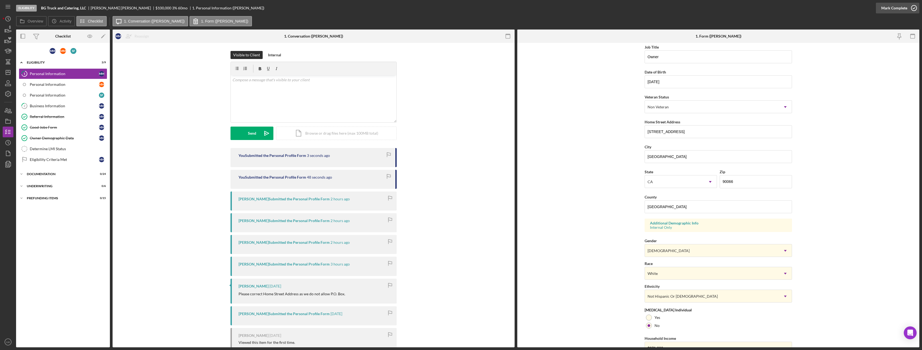
click at [894, 10] on div "Mark Complete" at bounding box center [894, 8] width 26 height 11
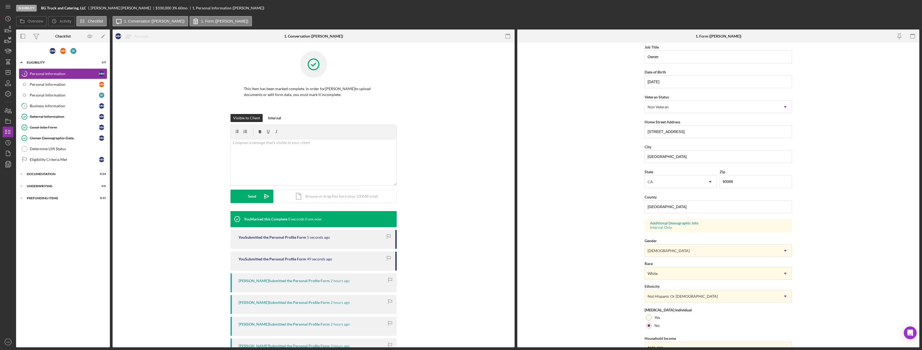
scroll to position [0, 0]
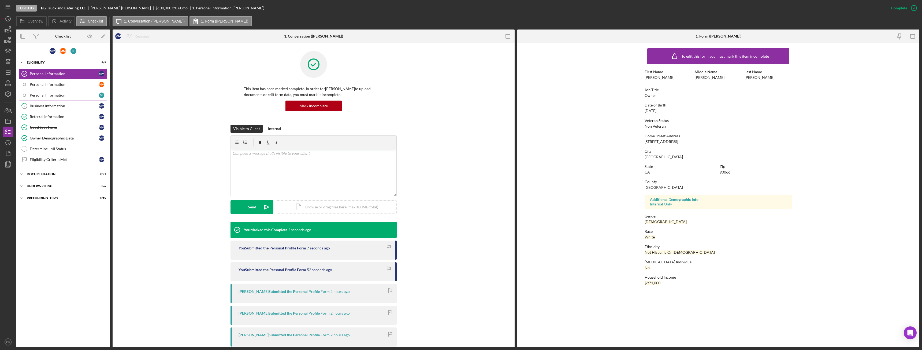
click at [59, 106] on div "Business Information" at bounding box center [64, 106] width 69 height 4
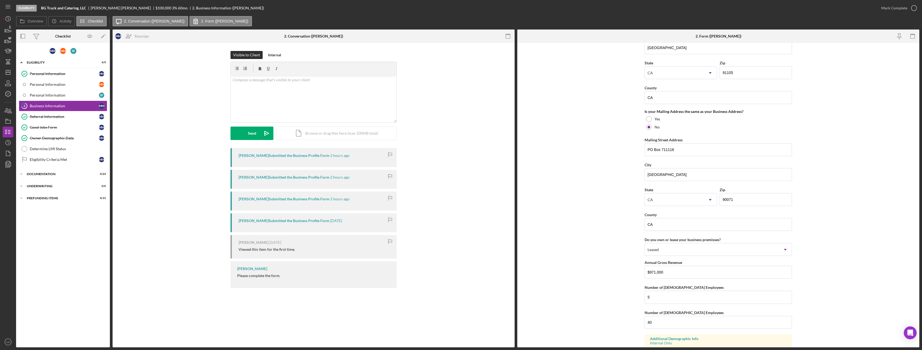
scroll to position [474, 0]
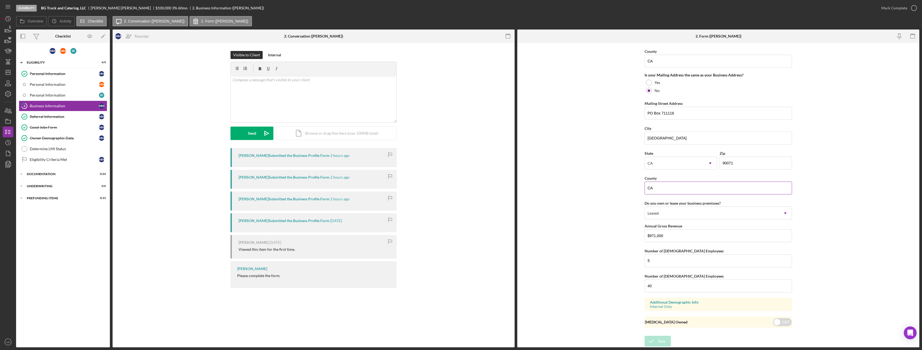
click at [667, 190] on input "CA" at bounding box center [717, 187] width 147 height 13
type input "[GEOGRAPHIC_DATA]"
click at [658, 339] on div "Save" at bounding box center [662, 340] width 8 height 11
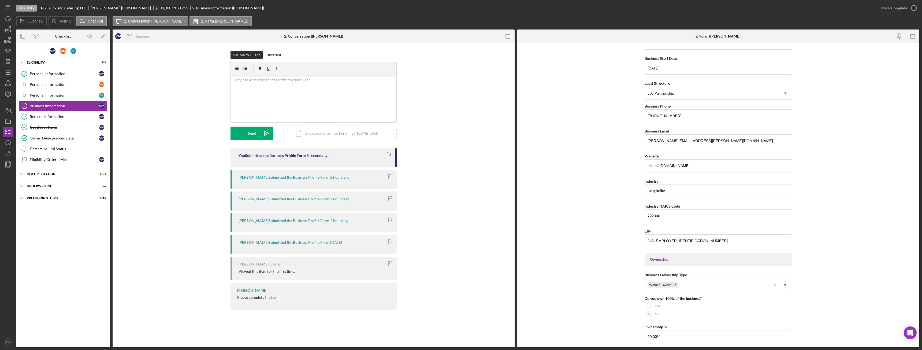
scroll to position [0, 0]
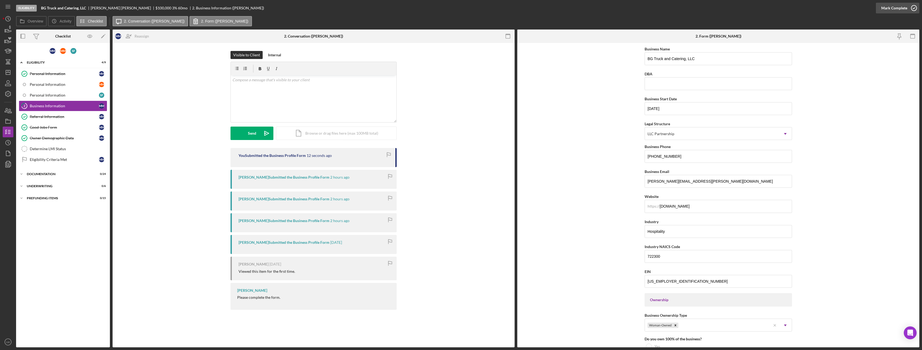
click at [890, 9] on div "Mark Complete" at bounding box center [894, 8] width 26 height 11
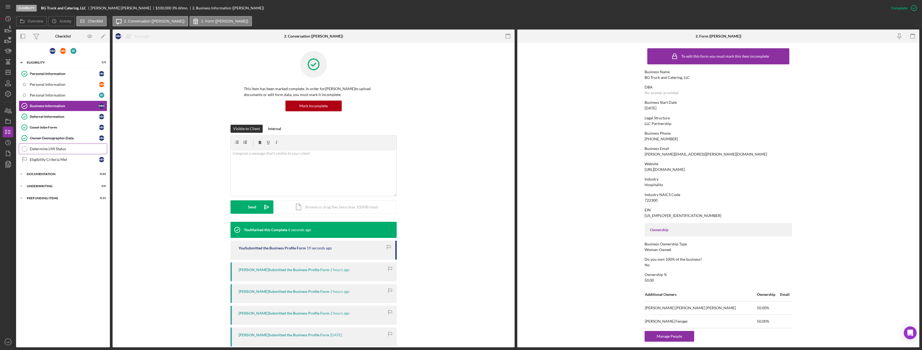
click at [36, 148] on div "Determine LMI Status" at bounding box center [68, 149] width 77 height 4
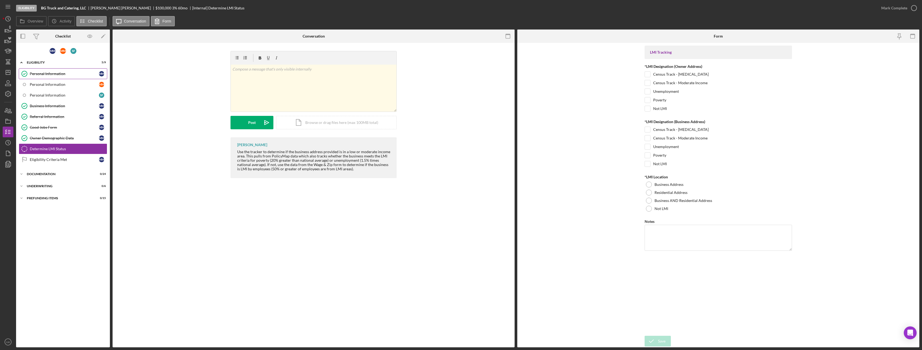
click at [57, 74] on div "Personal Information" at bounding box center [64, 74] width 69 height 4
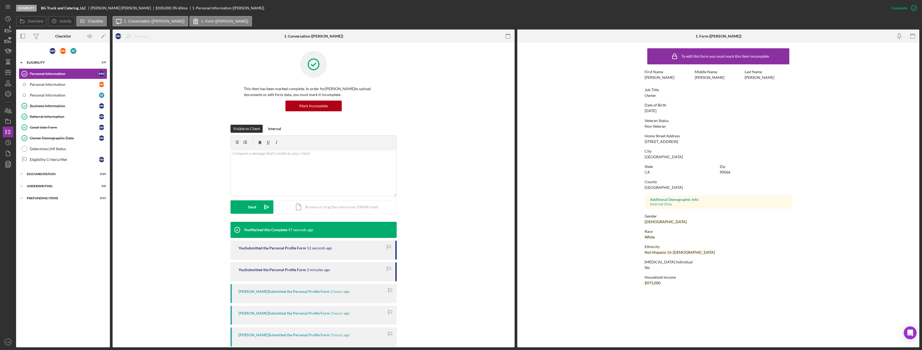
click at [660, 143] on div "[STREET_ADDRESS]" at bounding box center [660, 141] width 33 height 4
copy div "[STREET_ADDRESS]"
click at [59, 147] on div "Determine LMI Status" at bounding box center [68, 149] width 77 height 4
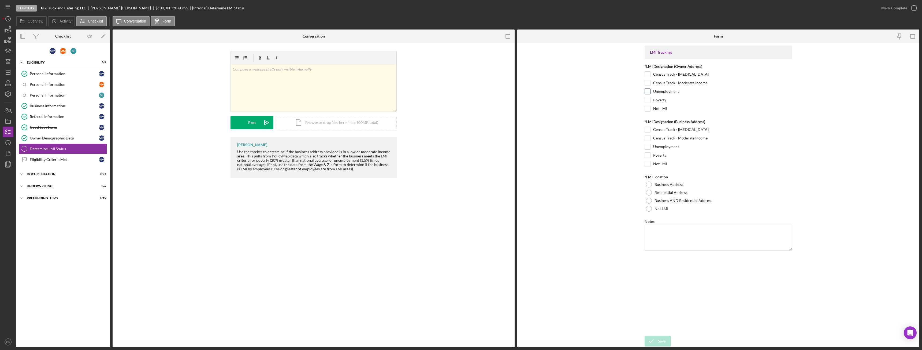
click at [648, 92] on input "Unemployment" at bounding box center [647, 91] width 5 height 5
checkbox input "true"
click at [43, 103] on link "Business Information Business Information M M" at bounding box center [63, 105] width 88 height 11
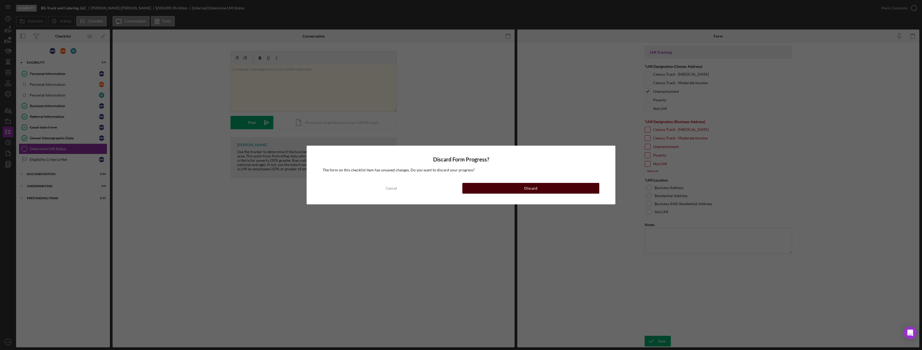
click at [503, 192] on button "Discard" at bounding box center [530, 188] width 137 height 11
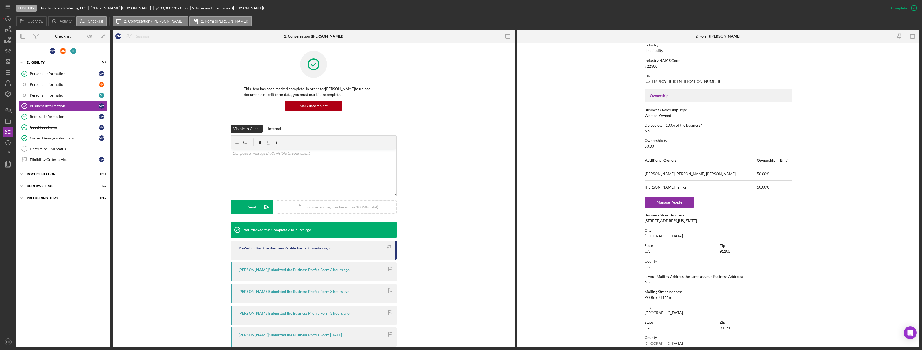
scroll to position [214, 0]
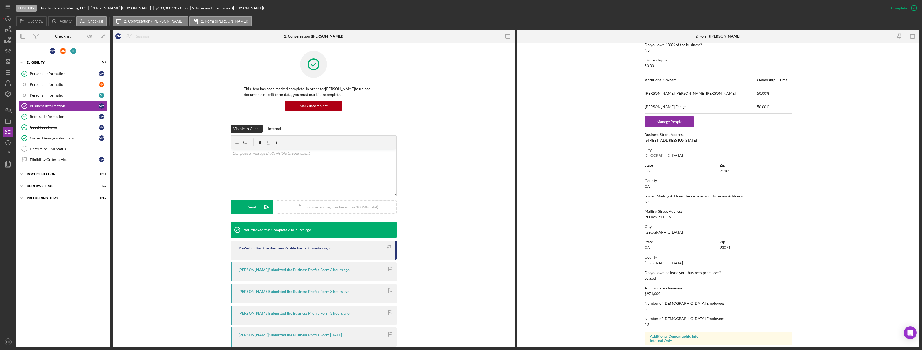
click at [662, 141] on div "[STREET_ADDRESS][US_STATE]" at bounding box center [670, 140] width 52 height 4
copy div "[STREET_ADDRESS][US_STATE]"
click at [61, 149] on div "Determine LMI Status" at bounding box center [68, 149] width 77 height 4
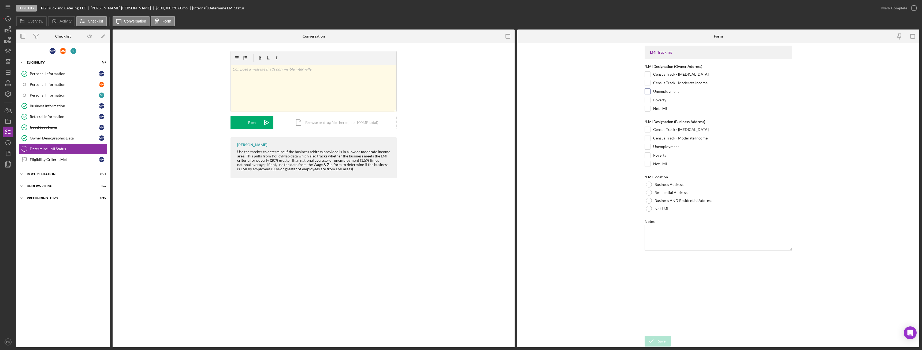
click at [648, 93] on input "Unemployment" at bounding box center [647, 91] width 5 height 5
checkbox input "true"
click at [648, 166] on input "Not LMI" at bounding box center [647, 163] width 5 height 5
checkbox input "true"
click at [647, 193] on div at bounding box center [649, 192] width 6 height 6
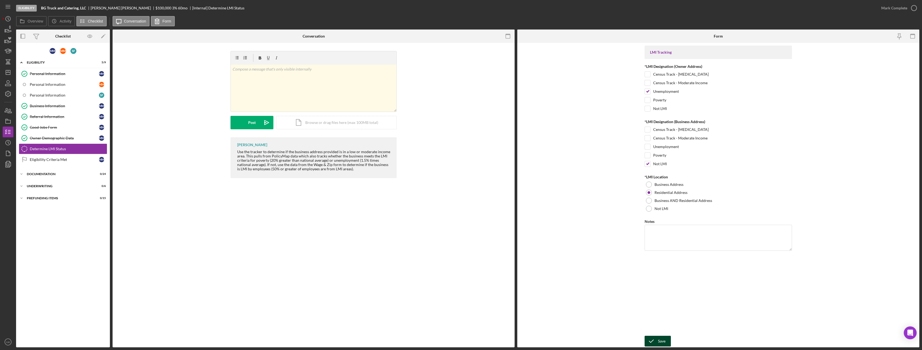
click at [662, 338] on div "Save" at bounding box center [662, 340] width 8 height 11
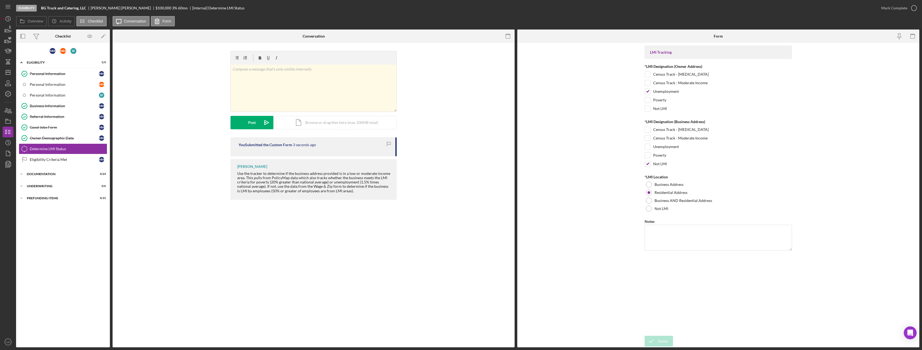
click at [902, 9] on div "Eligibility BG Truck and Catering, LLC Mary Milliken $100,000 $20,000 3 % 60 mo…" at bounding box center [461, 175] width 922 height 350
click at [908, 9] on icon "button" at bounding box center [913, 7] width 13 height 13
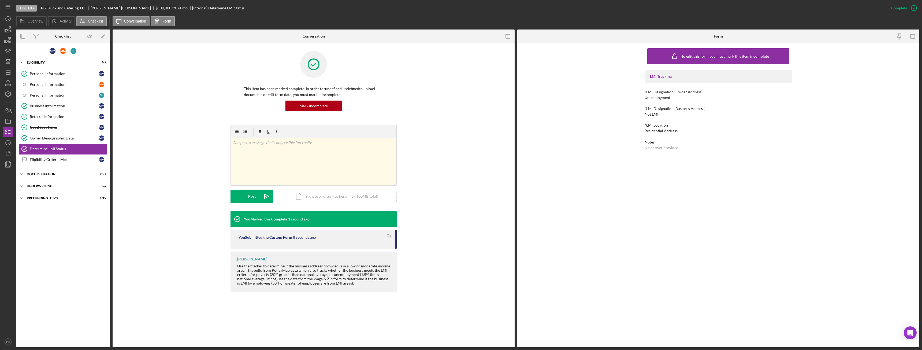
click at [73, 160] on div "Eligibility Criteria Met" at bounding box center [64, 159] width 69 height 4
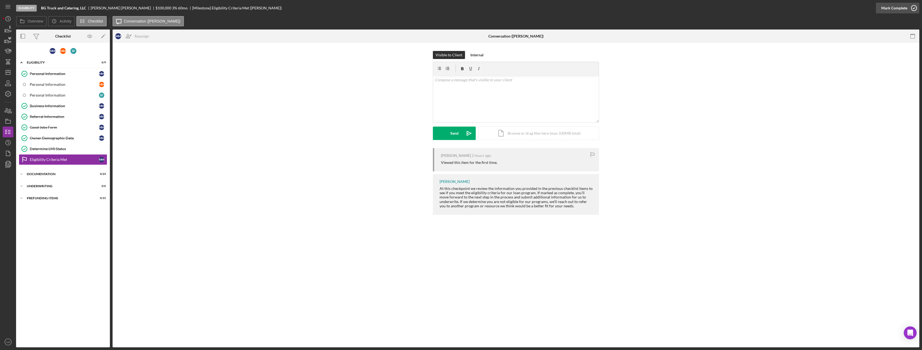
click at [892, 8] on div "Mark Complete" at bounding box center [894, 8] width 26 height 11
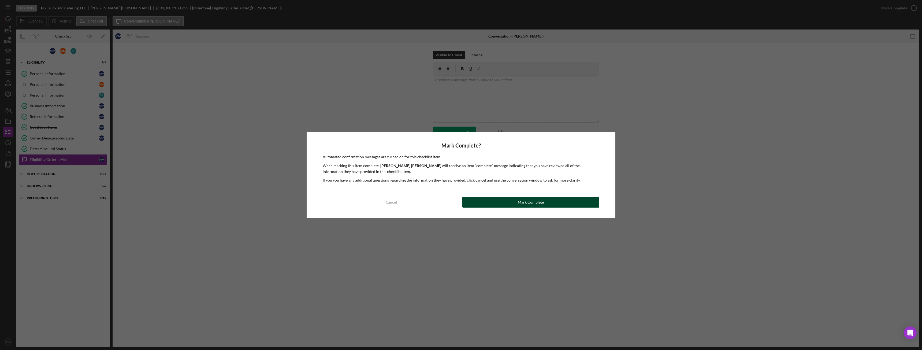
click at [562, 204] on button "Mark Complete" at bounding box center [530, 202] width 137 height 11
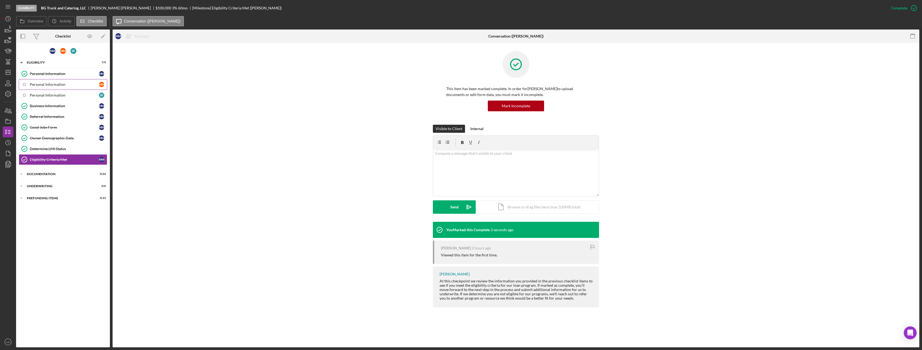
click at [52, 87] on div "Personal Information" at bounding box center [64, 84] width 69 height 4
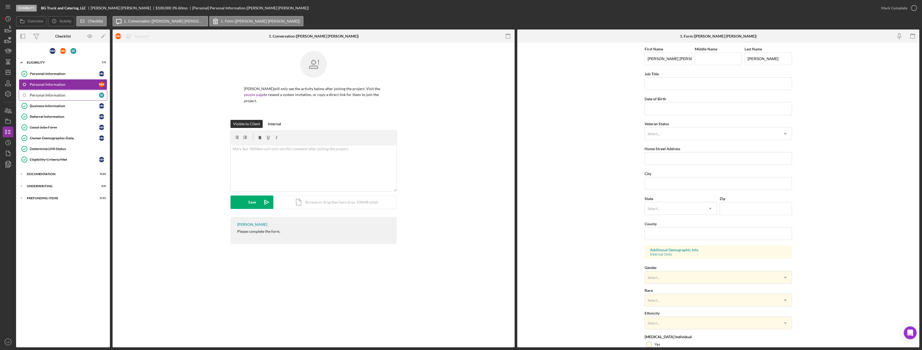
click at [52, 97] on div "Personal Information" at bounding box center [64, 95] width 69 height 4
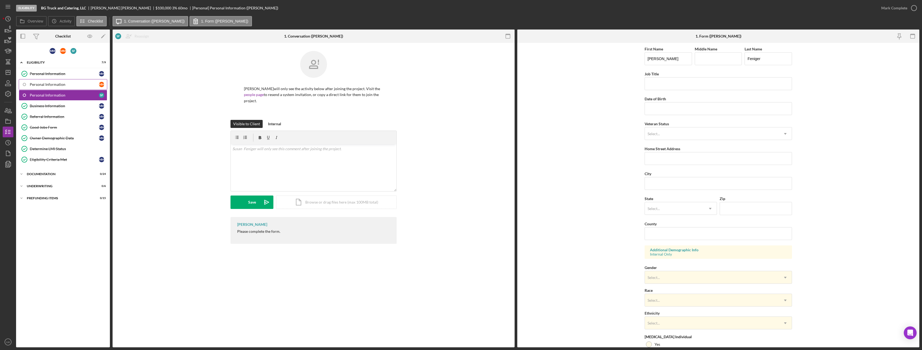
click at [58, 85] on div "Personal Information" at bounding box center [64, 84] width 69 height 4
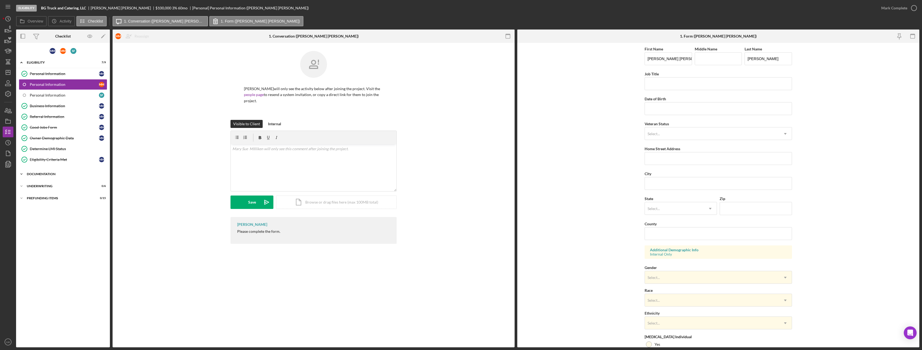
click at [43, 174] on div "Documentation" at bounding box center [65, 173] width 76 height 3
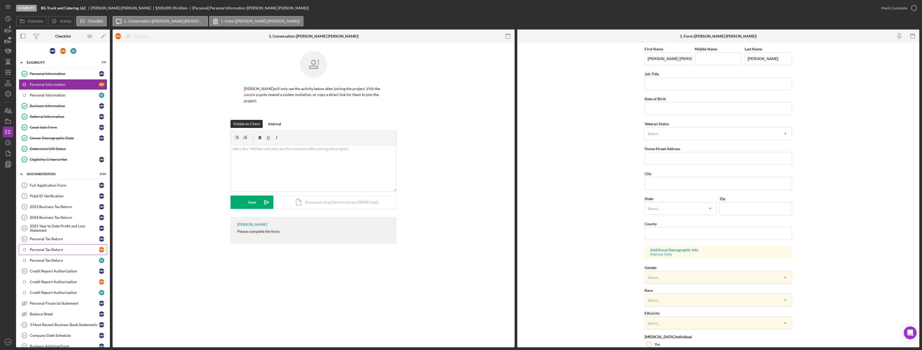
scroll to position [27, 0]
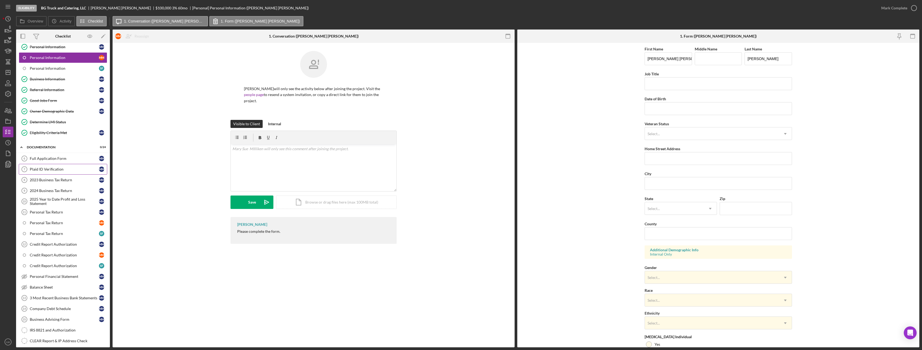
click at [60, 173] on link "Plaid ID Verification 7 Plaid ID Verification M M" at bounding box center [63, 169] width 88 height 11
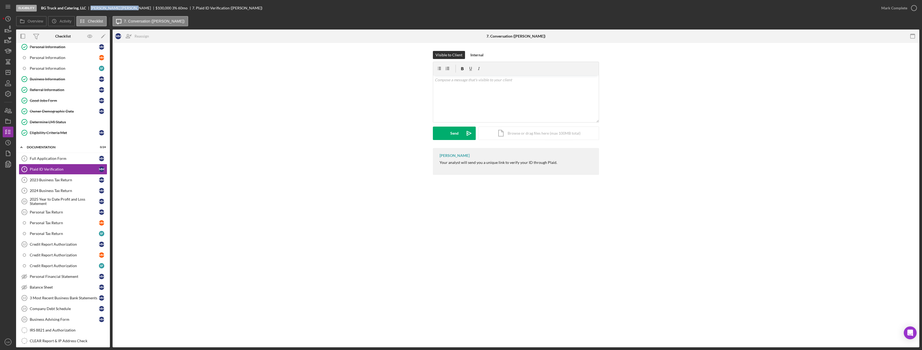
drag, startPoint x: 114, startPoint y: 8, endPoint x: 92, endPoint y: 9, distance: 22.0
click at [92, 9] on div "Mary Milliken" at bounding box center [123, 8] width 65 height 4
copy div "Mary Milliken"
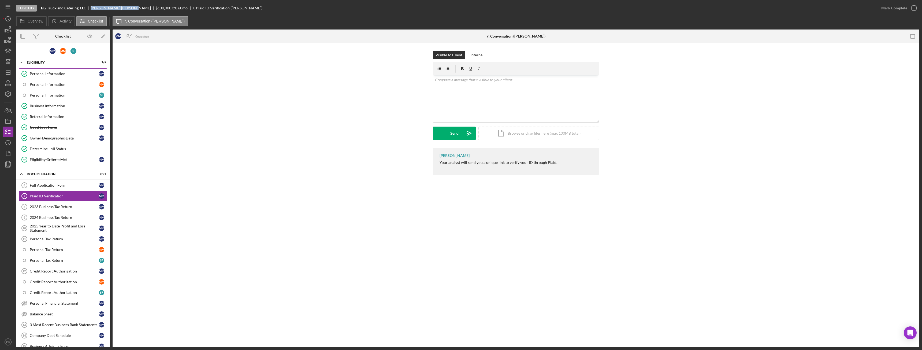
click at [50, 74] on div "Personal Information" at bounding box center [64, 74] width 69 height 4
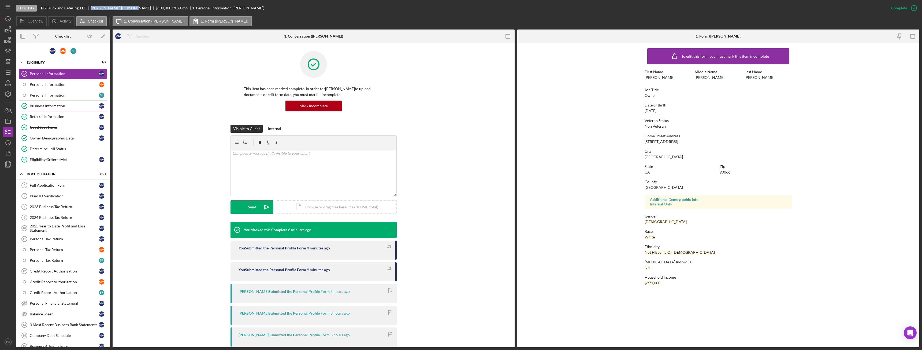
click at [66, 105] on div "Business Information" at bounding box center [64, 106] width 69 height 4
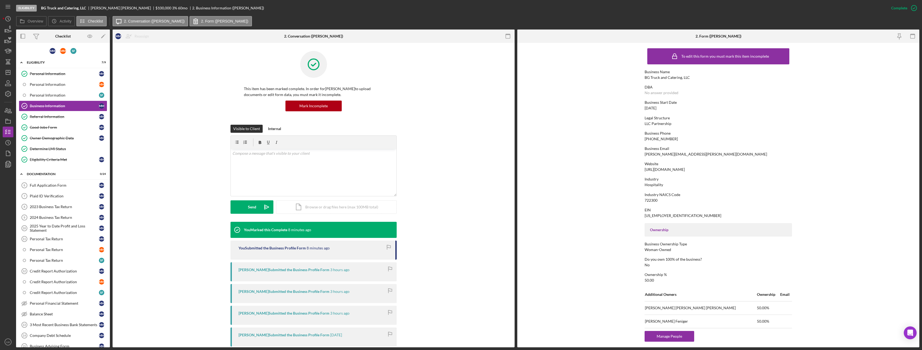
click at [673, 155] on div "[PERSON_NAME][EMAIL_ADDRESS][PERSON_NAME][DOMAIN_NAME]" at bounding box center [705, 154] width 122 height 4
copy div "[PERSON_NAME][EMAIL_ADDRESS][PERSON_NAME][DOMAIN_NAME]"
click at [62, 193] on link "Plaid ID Verification 7 Plaid ID Verification M M" at bounding box center [63, 195] width 88 height 11
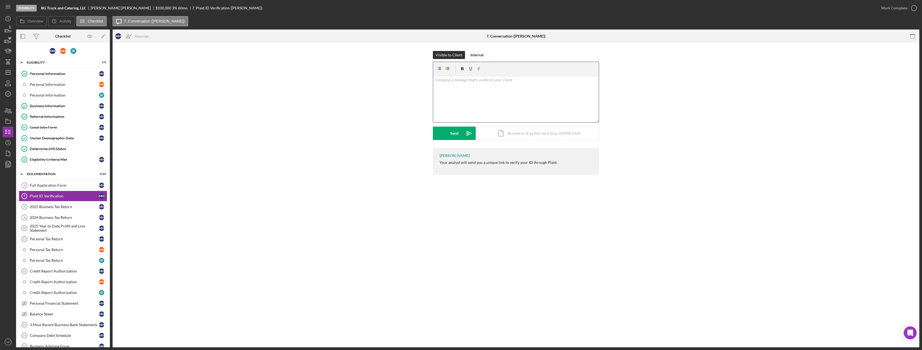
click at [487, 96] on div "v Color teal Color pink Remove color Add row above Add row below Add column bef…" at bounding box center [516, 98] width 166 height 47
click at [455, 134] on div "Send" at bounding box center [454, 132] width 8 height 13
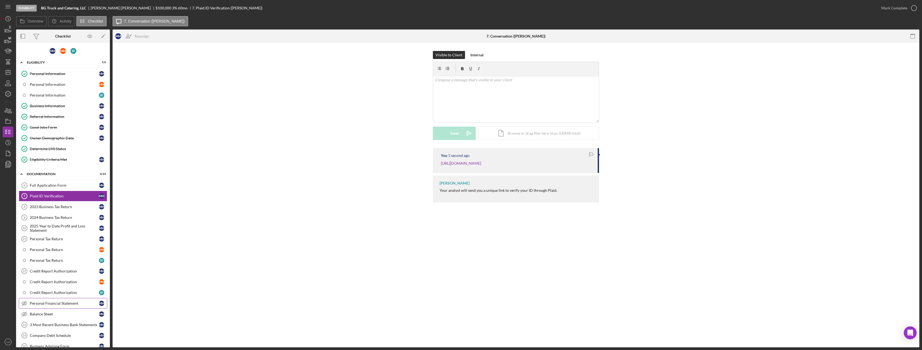
click at [57, 302] on div "Personal Financial Statement" at bounding box center [64, 303] width 69 height 4
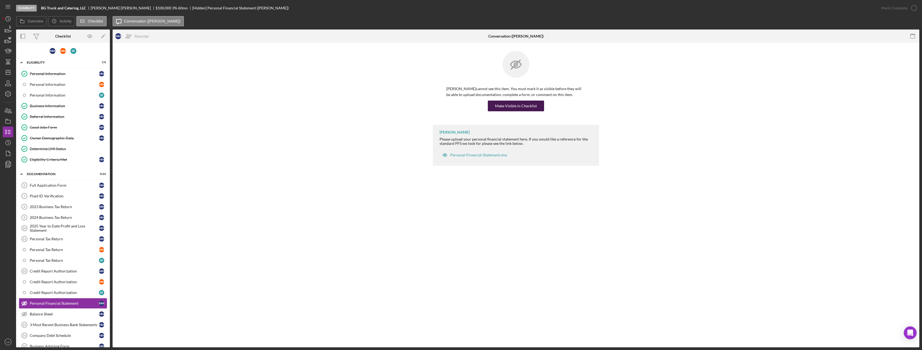
click at [517, 107] on div "Make Visible in Checklist" at bounding box center [516, 105] width 42 height 11
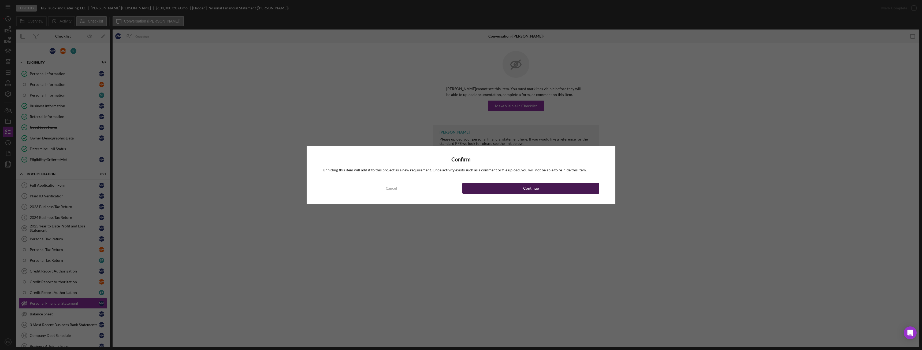
click at [510, 190] on button "Continue" at bounding box center [530, 188] width 137 height 11
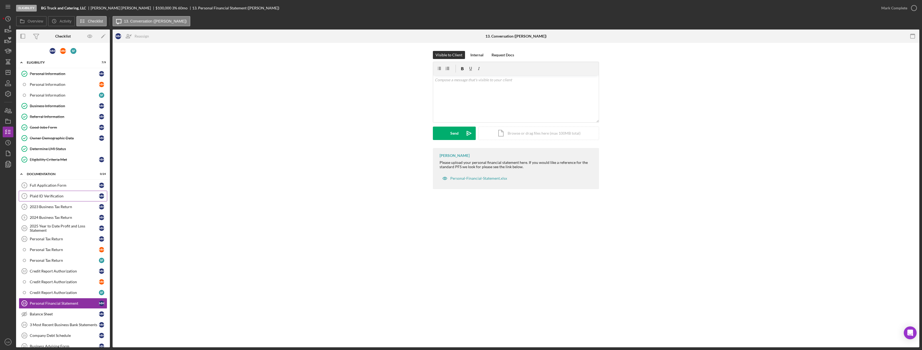
scroll to position [54, 0]
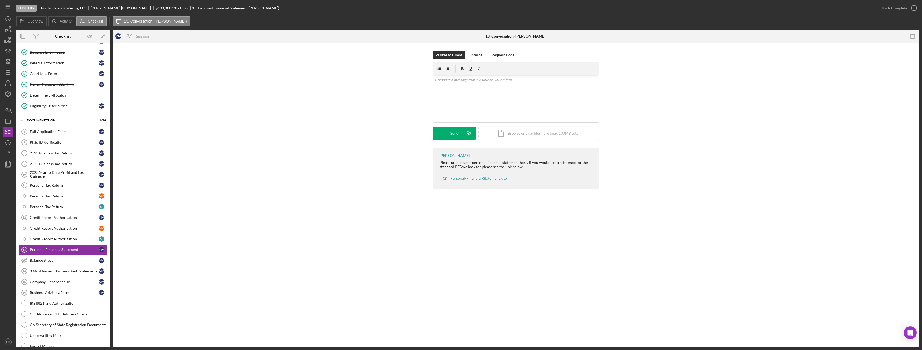
click at [44, 259] on div "Balance Sheet" at bounding box center [64, 260] width 69 height 4
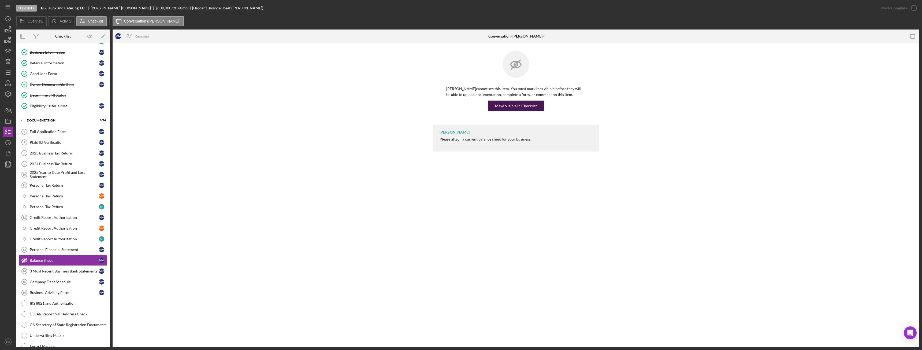
click at [533, 108] on div "Make Visible in Checklist" at bounding box center [516, 105] width 42 height 11
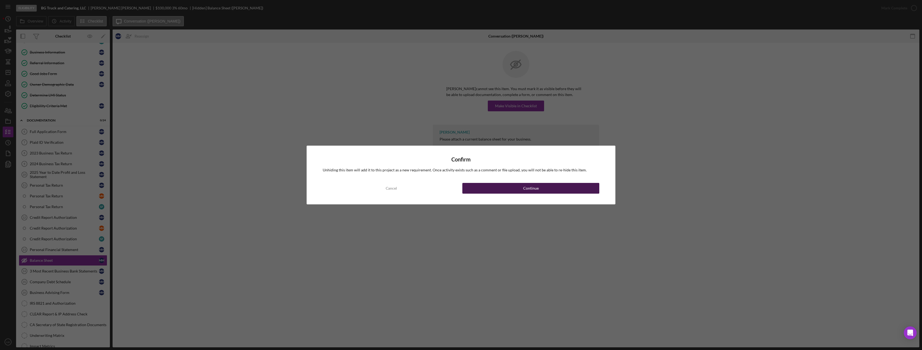
click at [535, 192] on div "Continue" at bounding box center [531, 188] width 16 height 11
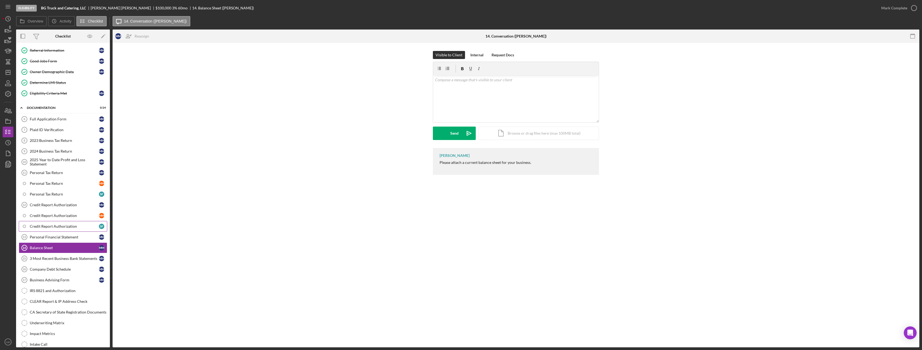
scroll to position [39, 0]
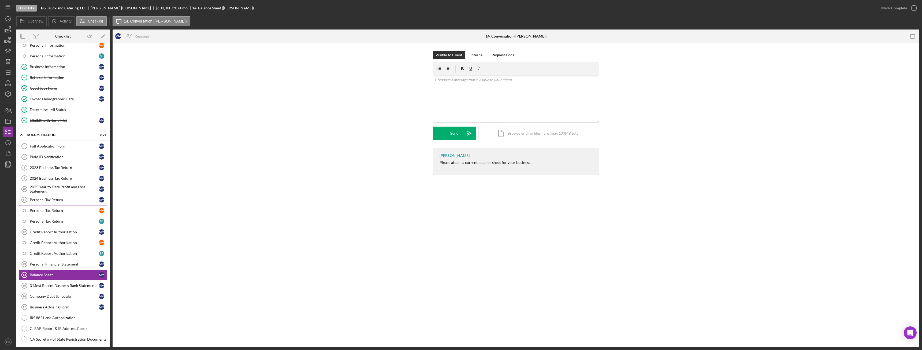
click at [65, 211] on div "Personal Tax Return" at bounding box center [64, 210] width 69 height 4
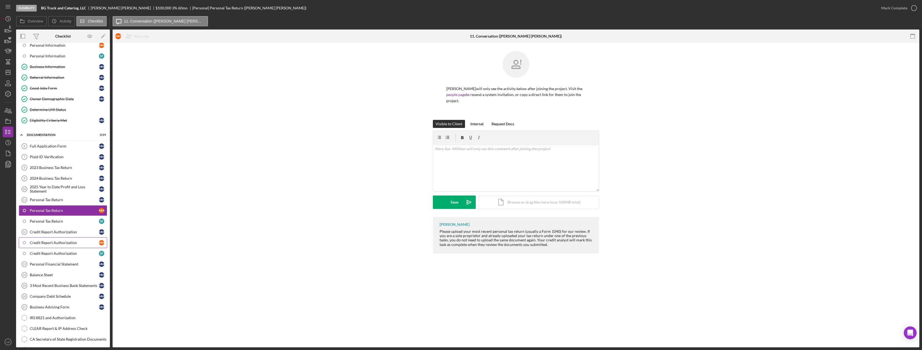
click at [70, 240] on link "Credit Report Authorization M M" at bounding box center [63, 242] width 88 height 11
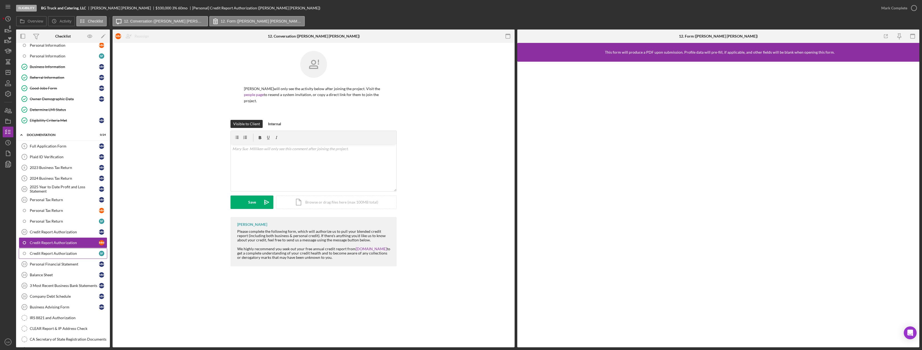
click at [72, 253] on div "Credit Report Authorization" at bounding box center [64, 253] width 69 height 4
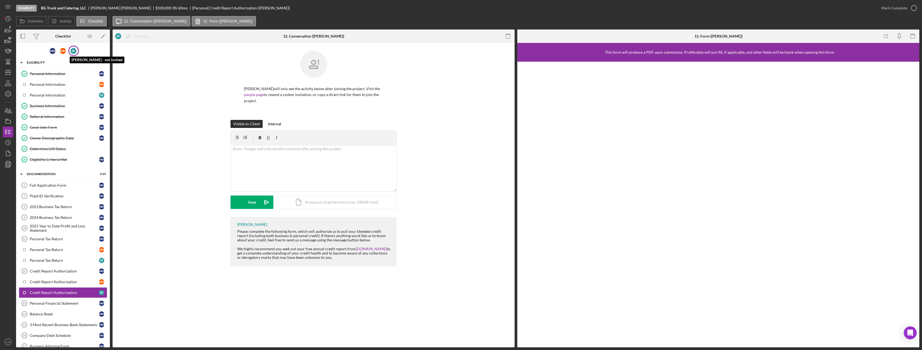
click at [71, 50] on div "S F" at bounding box center [73, 51] width 6 height 6
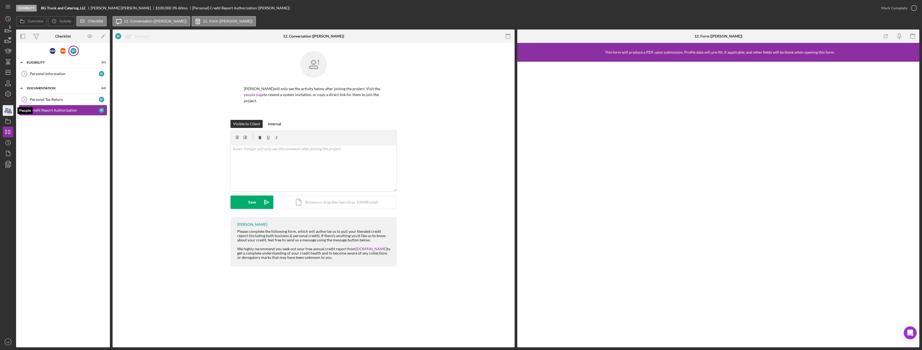
click at [12, 111] on icon "button" at bounding box center [7, 110] width 13 height 13
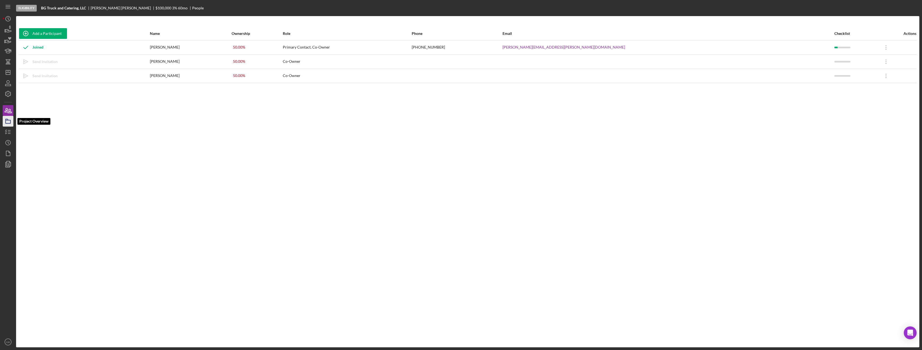
click at [8, 125] on icon "button" at bounding box center [7, 120] width 13 height 13
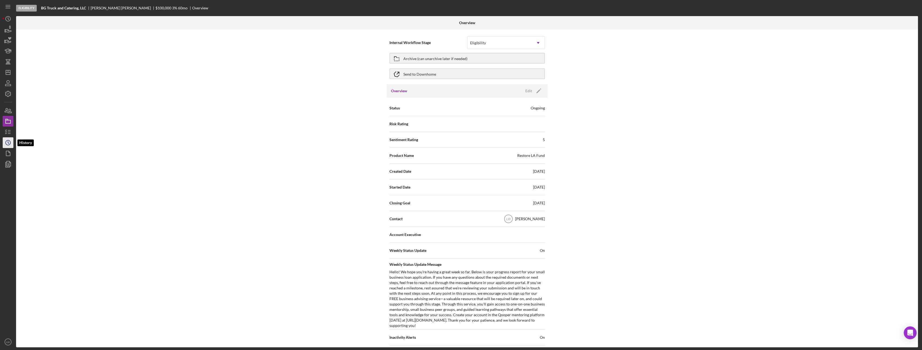
click at [8, 143] on icon "Icon/History" at bounding box center [7, 142] width 13 height 13
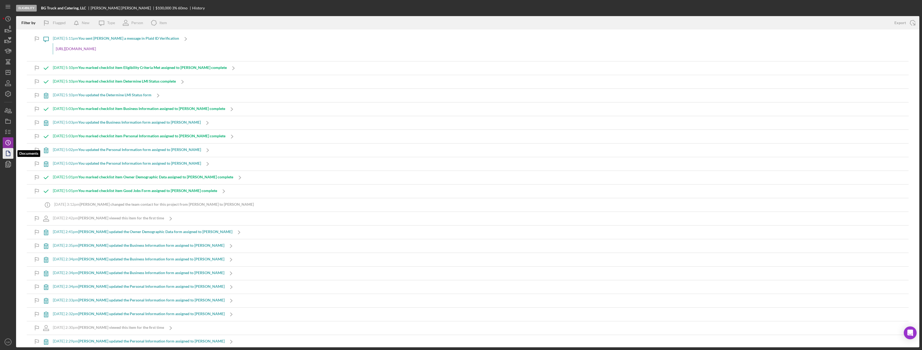
click at [8, 156] on polygon "button" at bounding box center [8, 153] width 4 height 5
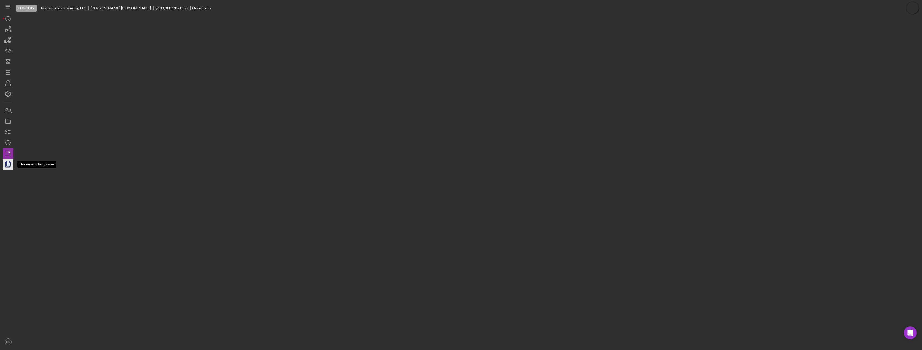
click at [9, 165] on icon "button" at bounding box center [9, 164] width 2 height 2
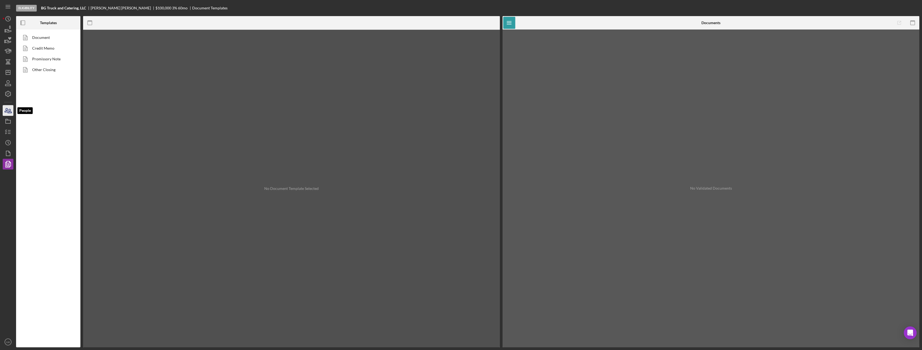
click at [8, 113] on icon "button" at bounding box center [10, 111] width 4 height 4
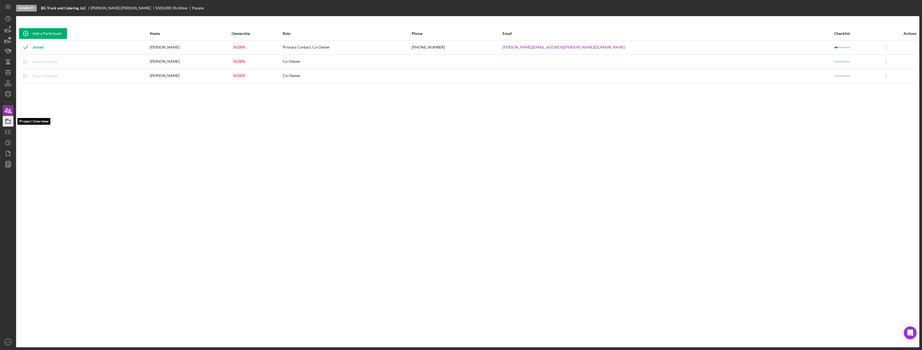
click at [10, 124] on icon "button" at bounding box center [7, 120] width 13 height 13
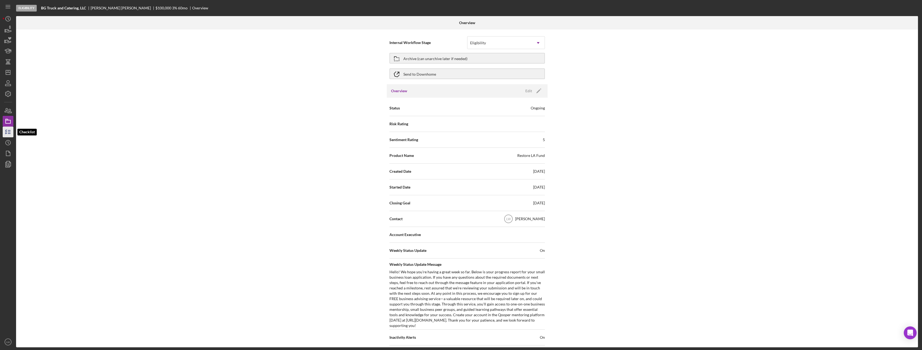
click at [9, 133] on icon "button" at bounding box center [7, 131] width 13 height 13
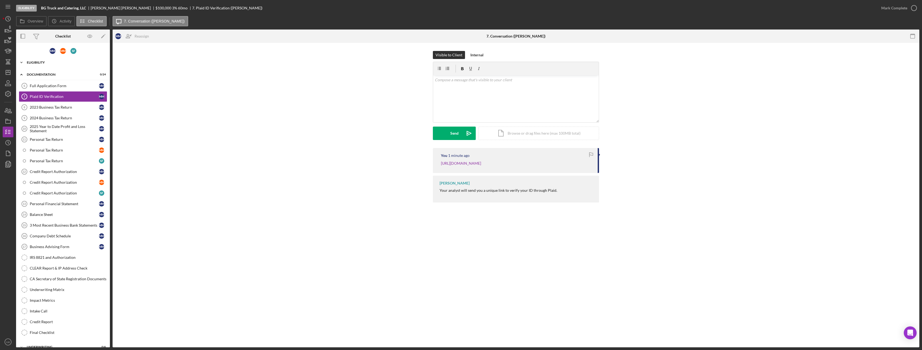
click at [37, 66] on div "Icon/Expander Eligibility 7 / 9" at bounding box center [63, 62] width 94 height 11
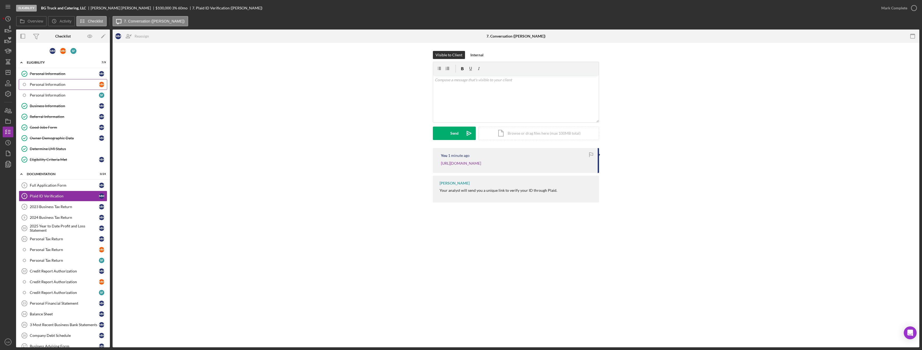
click at [52, 87] on link "Personal Information M M" at bounding box center [63, 84] width 88 height 11
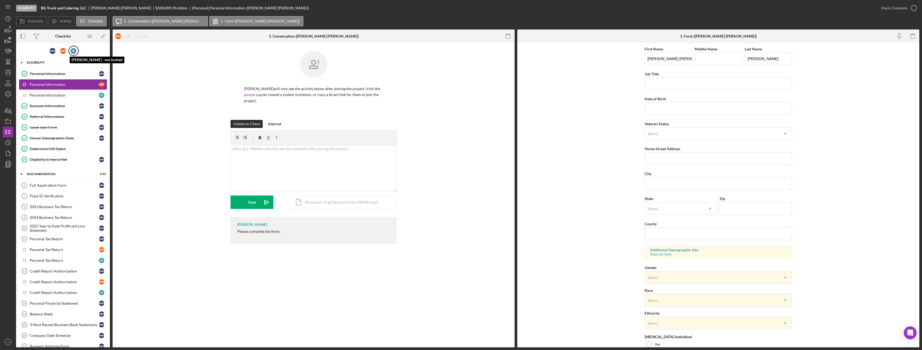
click at [75, 53] on div "S F" at bounding box center [73, 51] width 6 height 6
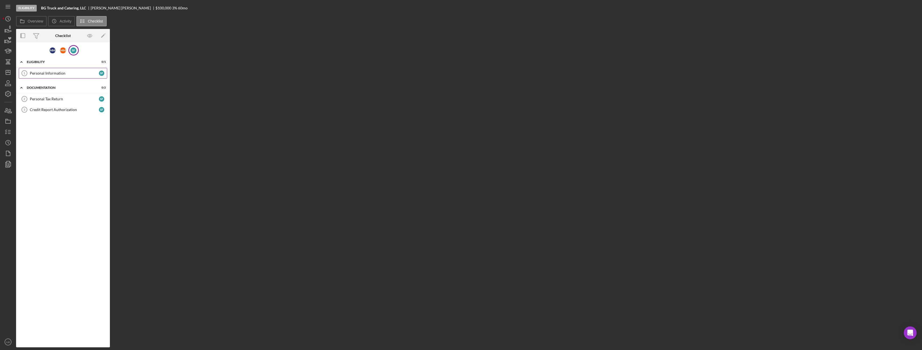
click at [70, 73] on div "Personal Information" at bounding box center [64, 73] width 69 height 4
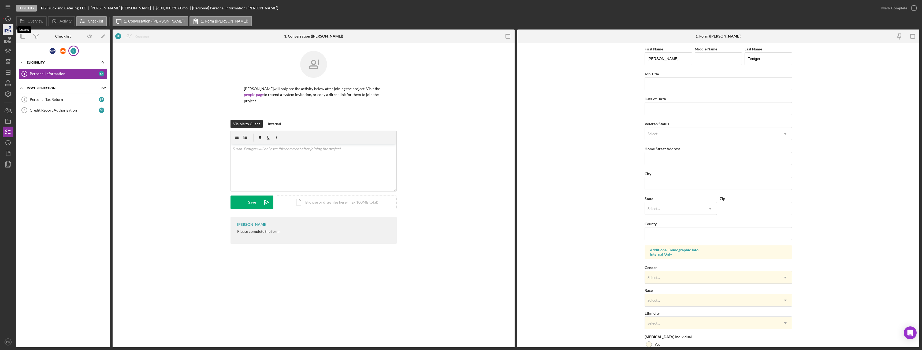
click at [7, 32] on icon "button" at bounding box center [7, 29] width 13 height 13
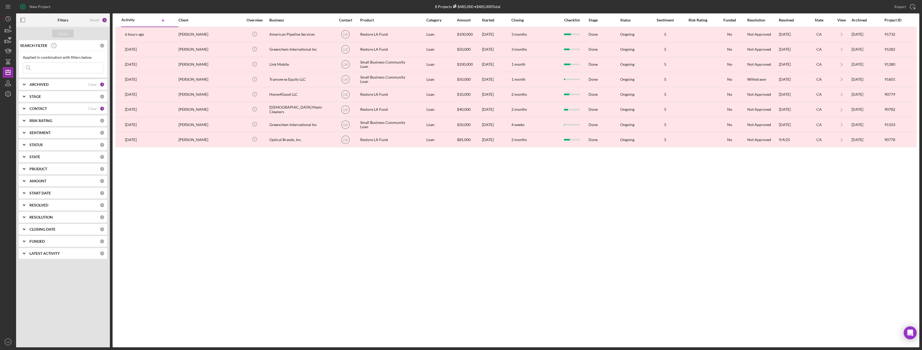
click at [49, 83] on div "ARCHIVED" at bounding box center [58, 84] width 58 height 4
click at [25, 114] on input "Archived" at bounding box center [25, 114] width 5 height 5
checkbox input "false"
click at [29, 108] on div "Active" at bounding box center [63, 107] width 80 height 9
click at [26, 106] on input "Active" at bounding box center [25, 106] width 5 height 5
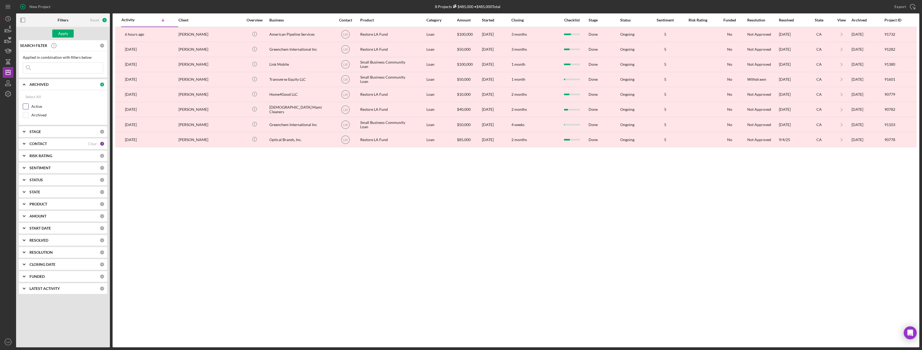
checkbox input "true"
click at [66, 34] on div "Apply" at bounding box center [63, 33] width 10 height 8
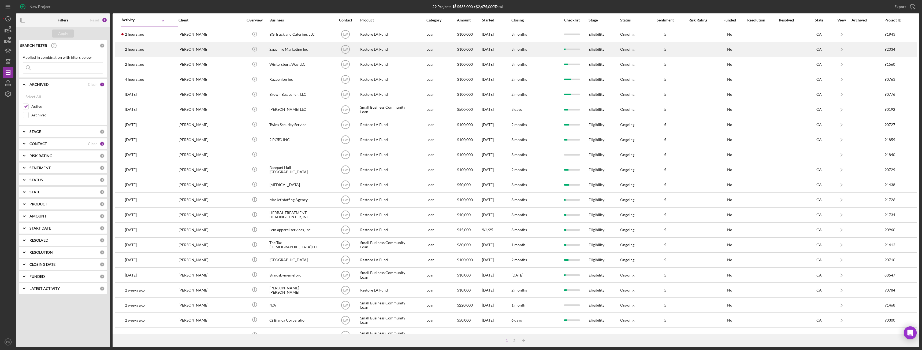
click at [193, 47] on div "[PERSON_NAME]" at bounding box center [205, 49] width 54 height 14
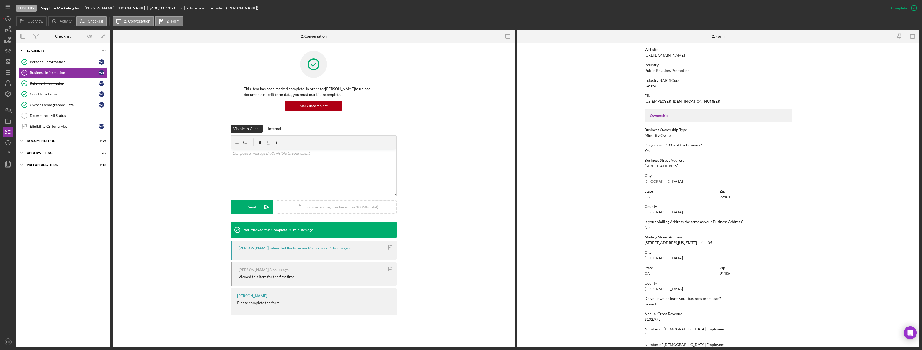
scroll to position [134, 0]
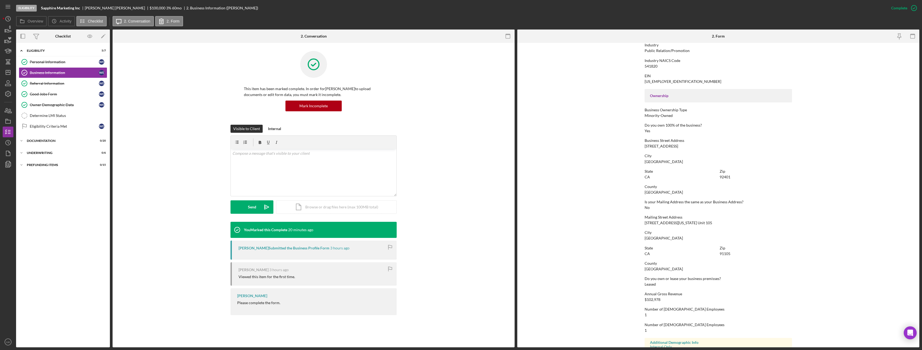
click at [643, 147] on form "To edit this form you must mark this item incomplete Business Name Sapphire Mar…" at bounding box center [718, 195] width 402 height 304
drag, startPoint x: 643, startPoint y: 147, endPoint x: 682, endPoint y: 148, distance: 38.9
click at [682, 148] on form "To edit this form you must mark this item incomplete Business Name Sapphire Mar…" at bounding box center [718, 195] width 402 height 304
copy div "357 W. 2nd Street Suite"
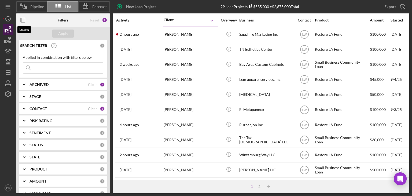
click at [9, 32] on icon "button" at bounding box center [9, 30] width 6 height 3
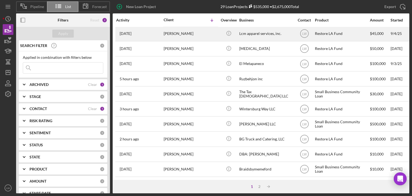
scroll to position [80, 0]
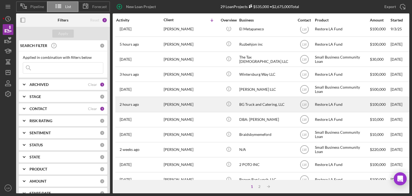
click at [196, 102] on div "[PERSON_NAME]" at bounding box center [190, 104] width 54 height 14
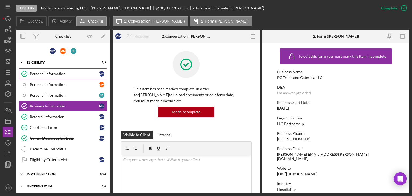
click at [60, 72] on div "Personal Information" at bounding box center [64, 74] width 69 height 4
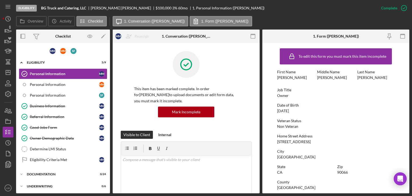
click at [290, 141] on div "[STREET_ADDRESS]" at bounding box center [293, 141] width 33 height 4
copy div "[STREET_ADDRESS]"
click at [7, 18] on icon "Icon/History" at bounding box center [7, 18] width 13 height 13
